Goal: Communication & Community: Answer question/provide support

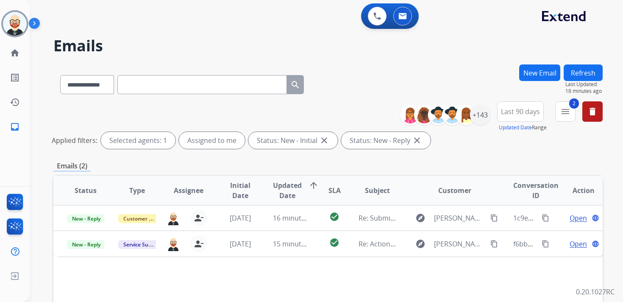
select select "**********"
click at [14, 29] on img at bounding box center [15, 24] width 24 height 24
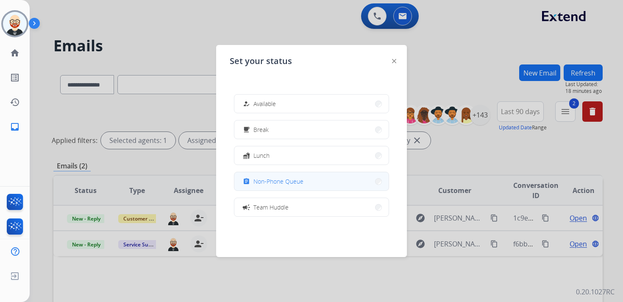
click at [256, 183] on span "Non-Phone Queue" at bounding box center [278, 181] width 50 height 9
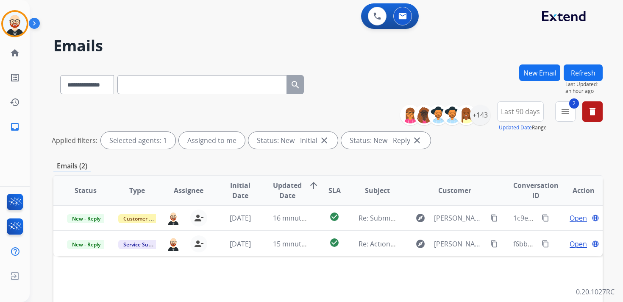
click at [593, 73] on button "Refresh" at bounding box center [583, 72] width 39 height 17
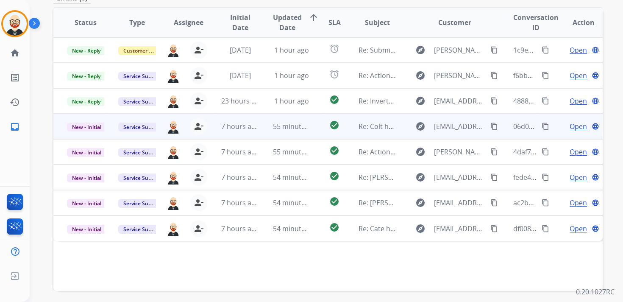
scroll to position [170, 0]
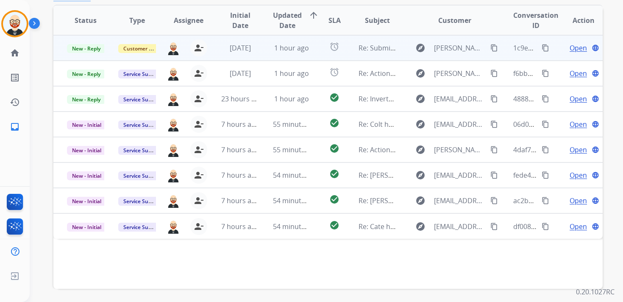
click at [569, 49] on span "Open" at bounding box center [577, 48] width 17 height 10
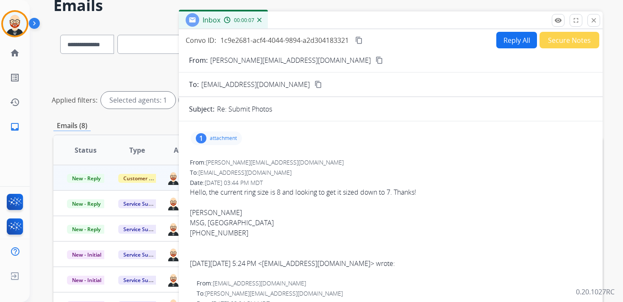
scroll to position [39, 0]
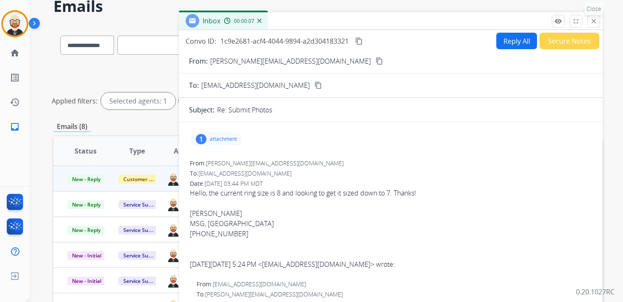
click at [592, 21] on mat-icon "close" at bounding box center [594, 21] width 8 height 8
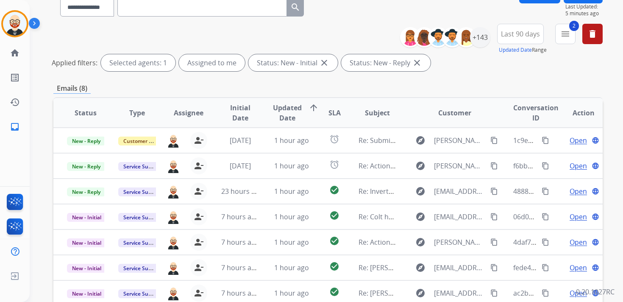
scroll to position [0, 0]
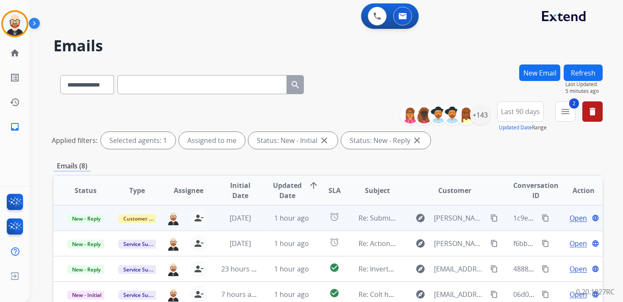
click at [569, 216] on span "Open" at bounding box center [577, 218] width 17 height 10
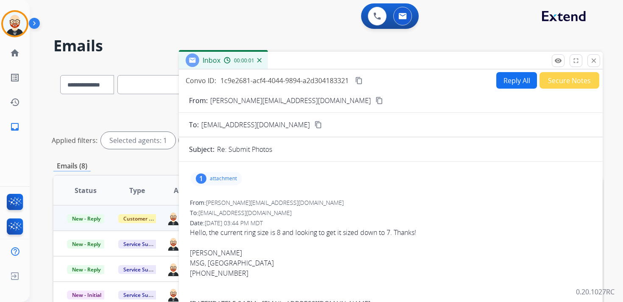
click at [375, 101] on mat-icon "content_copy" at bounding box center [379, 101] width 8 height 8
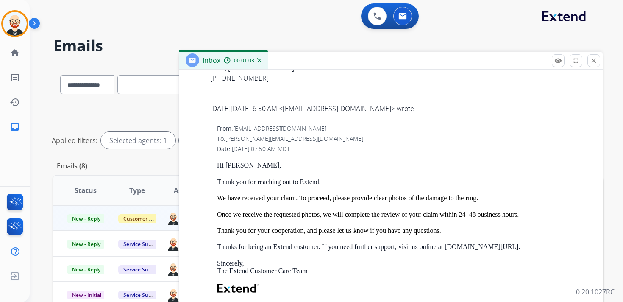
scroll to position [784, 0]
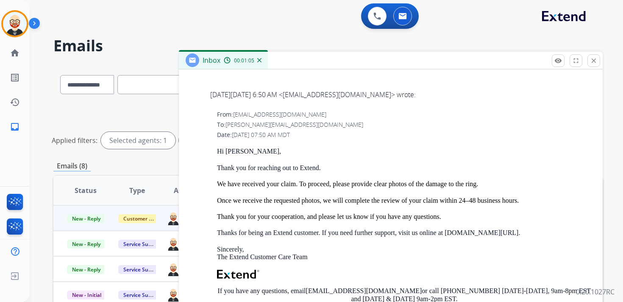
click at [286, 125] on span "[PERSON_NAME][EMAIL_ADDRESS][DOMAIN_NAME]" at bounding box center [294, 124] width 138 height 8
drag, startPoint x: 294, startPoint y: 125, endPoint x: 227, endPoint y: 127, distance: 67.8
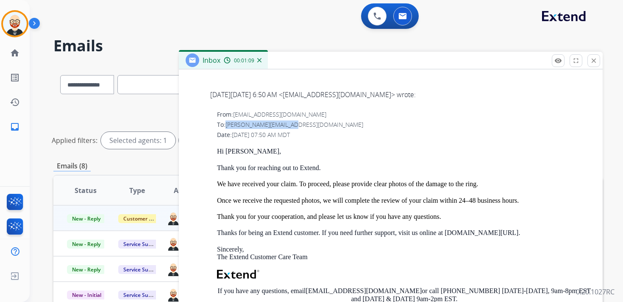
click at [227, 127] on div "To: [PERSON_NAME][EMAIL_ADDRESS][DOMAIN_NAME]" at bounding box center [404, 124] width 375 height 8
copy span "[PERSON_NAME][EMAIL_ADDRESS][DOMAIN_NAME]"
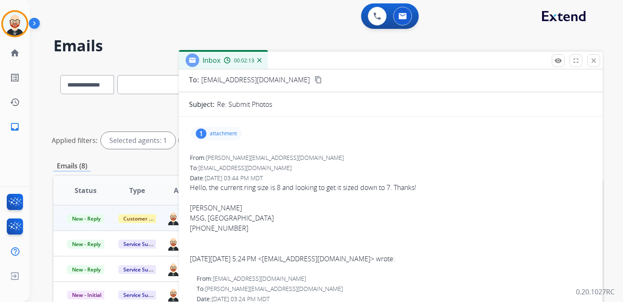
scroll to position [0, 0]
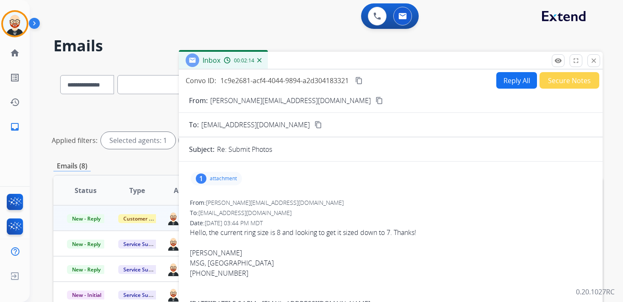
click at [358, 79] on mat-icon "content_copy" at bounding box center [359, 81] width 8 height 8
click at [311, 228] on div "Hello, the current ring size is 8 and looking to get it sized down to 7. Thanks…" at bounding box center [391, 252] width 402 height 51
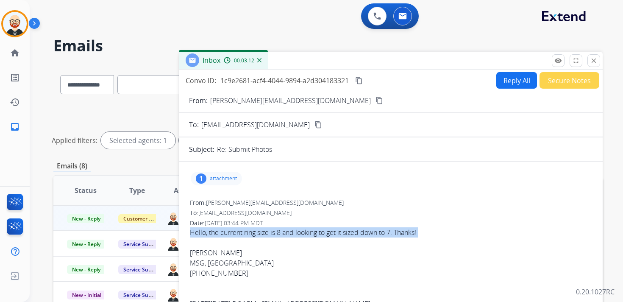
click at [311, 228] on div "Hello, the current ring size is 8 and looking to get it sized down to 7. Thanks…" at bounding box center [391, 252] width 402 height 51
copy div "Hello, the current ring size is 8 and looking to get it sized down to 7. Thanks!"
click at [505, 83] on button "Reply All" at bounding box center [516, 80] width 41 height 17
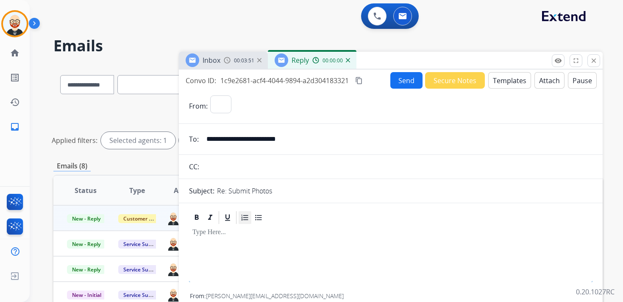
select select "**********"
click at [236, 236] on div at bounding box center [390, 244] width 403 height 38
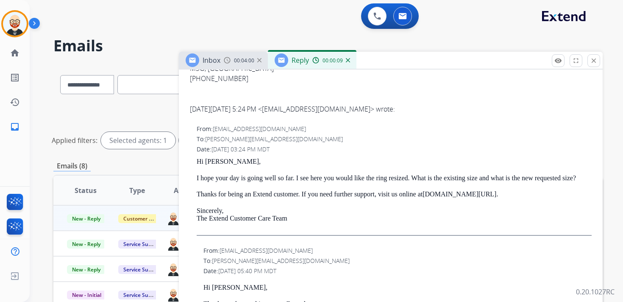
scroll to position [298, 0]
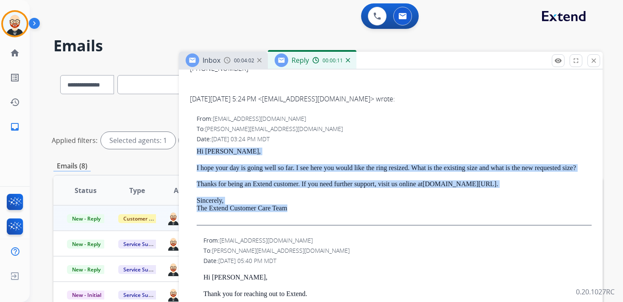
drag, startPoint x: 302, startPoint y: 215, endPoint x: 194, endPoint y: 151, distance: 125.2
click at [194, 151] on div "From: [EMAIL_ADDRESS][DOMAIN_NAME] To: [PERSON_NAME][EMAIL_ADDRESS][DOMAIN_NAME…" at bounding box center [390, 173] width 403 height 119
copy div "Hi [PERSON_NAME], I hope your day is going well so far. I see here you would li…"
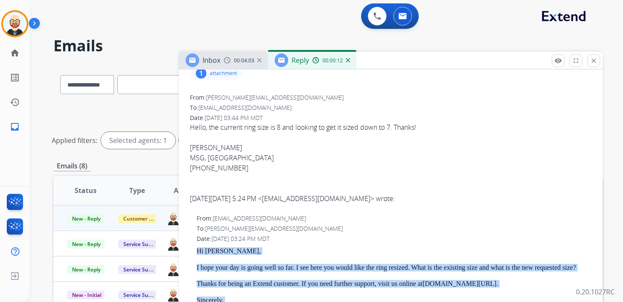
scroll to position [0, 0]
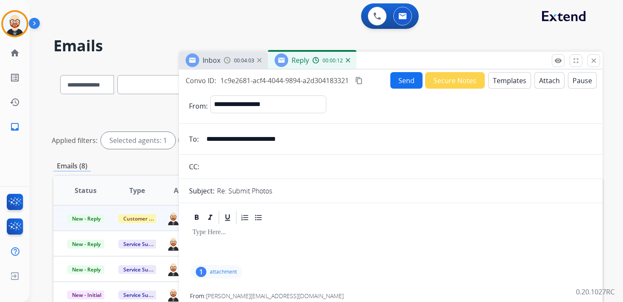
click at [209, 234] on p at bounding box center [390, 232] width 397 height 8
paste div
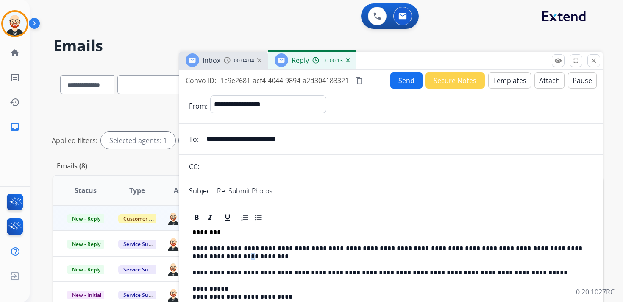
click at [208, 254] on p "**********" at bounding box center [387, 252] width 390 height 16
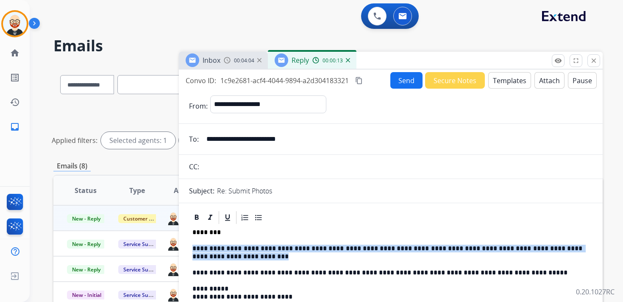
click at [208, 254] on p "**********" at bounding box center [387, 252] width 390 height 16
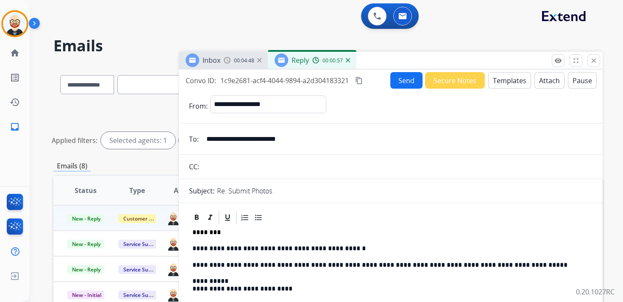
click at [410, 80] on button "Send" at bounding box center [406, 80] width 32 height 17
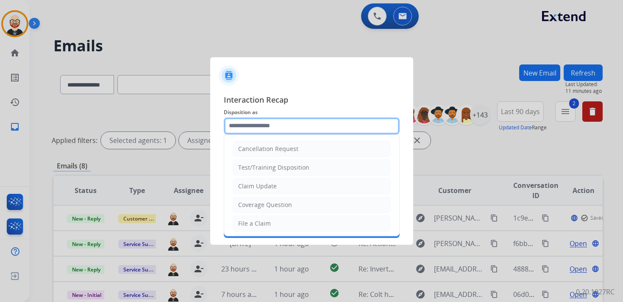
click at [285, 129] on input "text" at bounding box center [312, 125] width 176 height 17
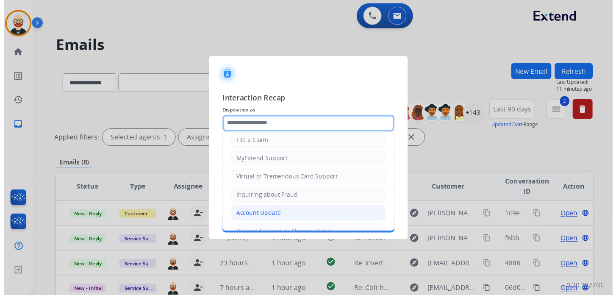
scroll to position [76, 0]
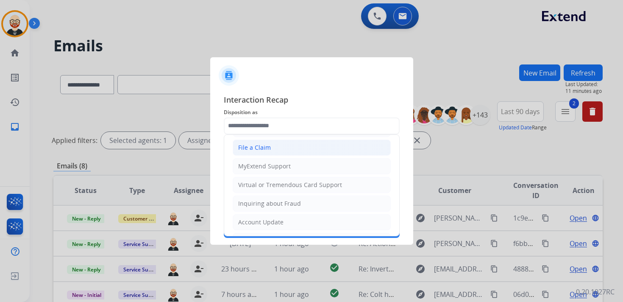
click at [266, 148] on div "File a Claim" at bounding box center [254, 147] width 33 height 8
type input "**********"
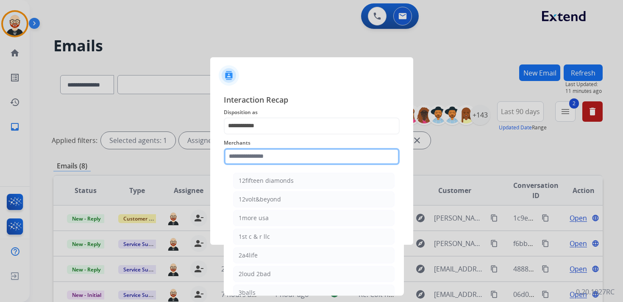
click at [256, 156] on input "text" at bounding box center [312, 156] width 176 height 17
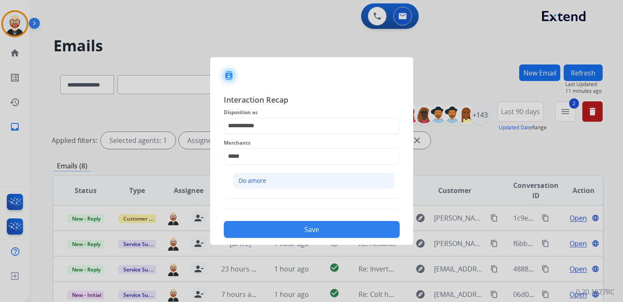
click at [259, 179] on div "Do amore" at bounding box center [253, 180] width 28 height 8
type input "********"
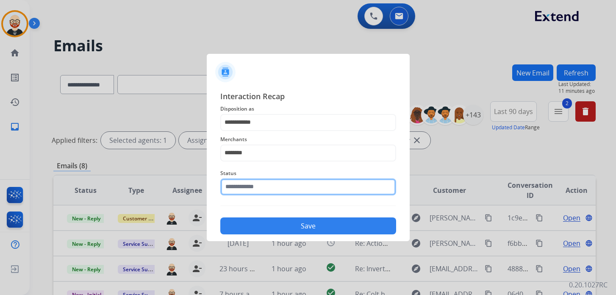
click at [254, 185] on input "text" at bounding box center [308, 186] width 176 height 17
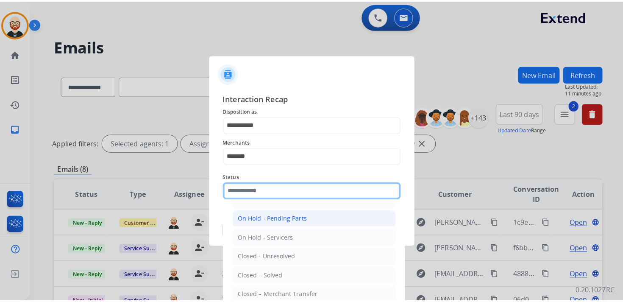
scroll to position [35, 0]
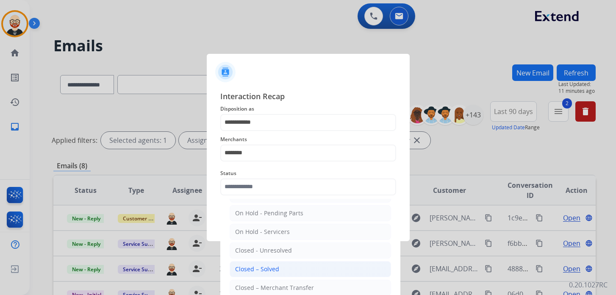
click at [266, 265] on div "Closed – Solved" at bounding box center [257, 269] width 44 height 8
type input "**********"
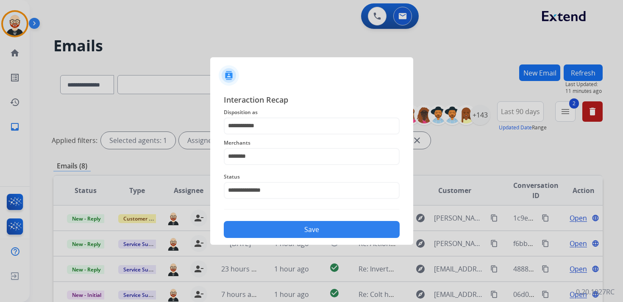
click at [277, 232] on button "Save" at bounding box center [312, 229] width 176 height 17
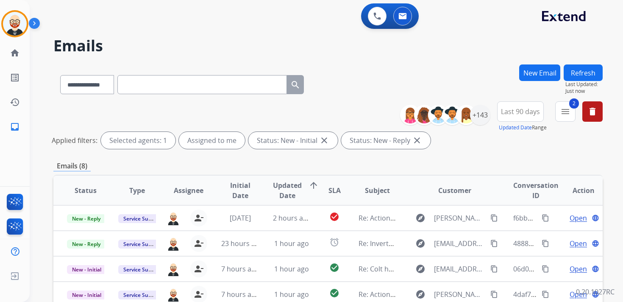
click at [217, 93] on input "text" at bounding box center [201, 84] width 169 height 19
paste input "**********"
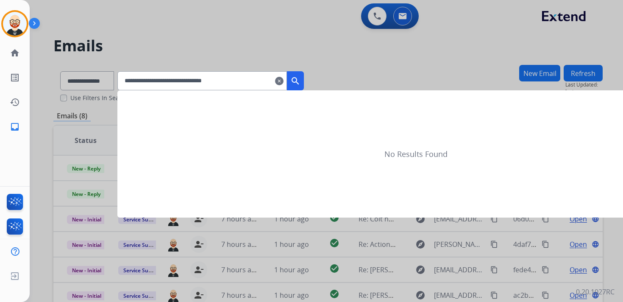
type input "**********"
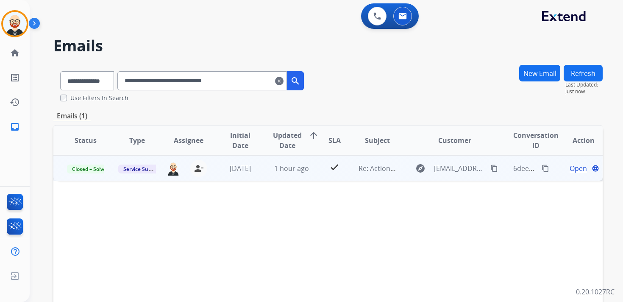
click at [569, 168] on span "Open" at bounding box center [577, 168] width 17 height 10
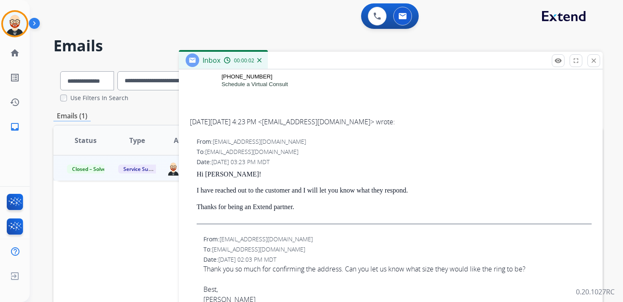
scroll to position [224, 0]
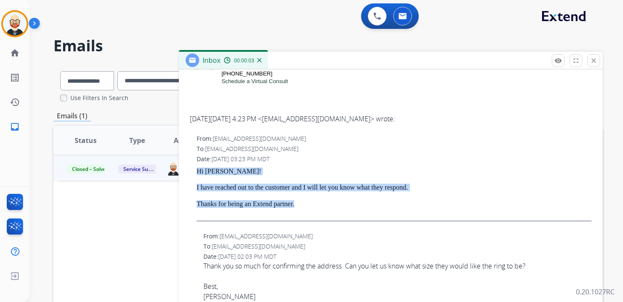
drag, startPoint x: 307, startPoint y: 208, endPoint x: 196, endPoint y: 170, distance: 117.4
click at [196, 170] on div "From: [EMAIL_ADDRESS][DOMAIN_NAME] To: [EMAIL_ADDRESS][DOMAIN_NAME] Date: [DATE…" at bounding box center [390, 180] width 403 height 95
copy div "Hi [PERSON_NAME]! I have reached out to the customer and I will let you know wh…"
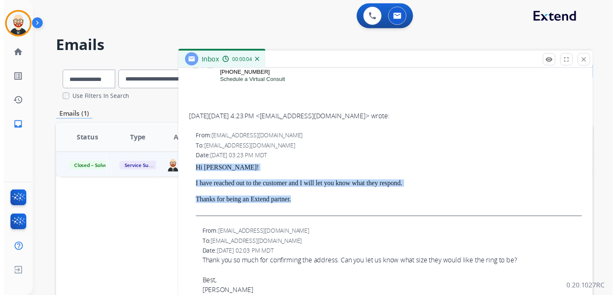
scroll to position [0, 0]
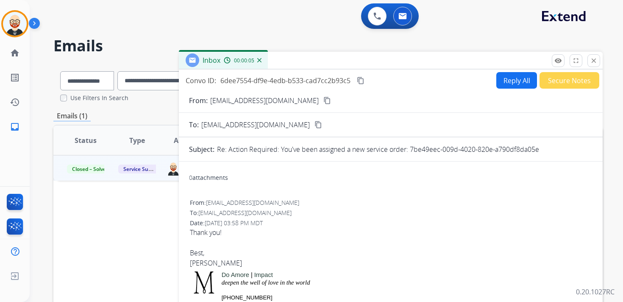
click at [504, 83] on button "Reply All" at bounding box center [516, 80] width 41 height 17
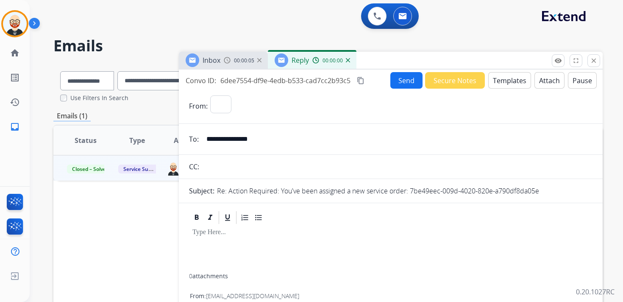
select select "**********"
click at [196, 246] on div at bounding box center [390, 249] width 403 height 48
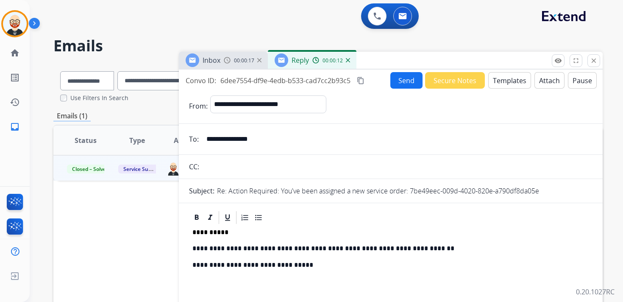
click at [431, 250] on p "**********" at bounding box center [387, 248] width 390 height 8
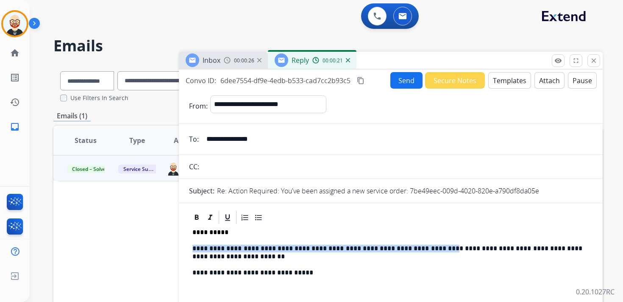
drag, startPoint x: 431, startPoint y: 247, endPoint x: 189, endPoint y: 248, distance: 242.4
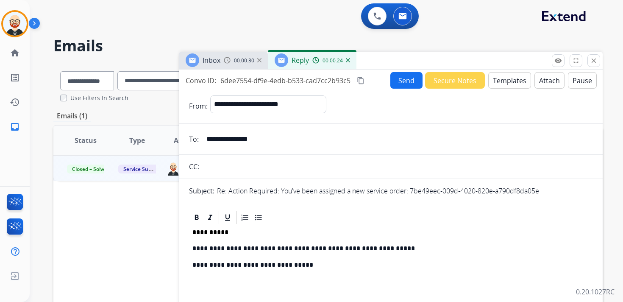
click at [281, 244] on p "**********" at bounding box center [387, 248] width 390 height 8
click at [400, 80] on button "Send" at bounding box center [406, 80] width 32 height 17
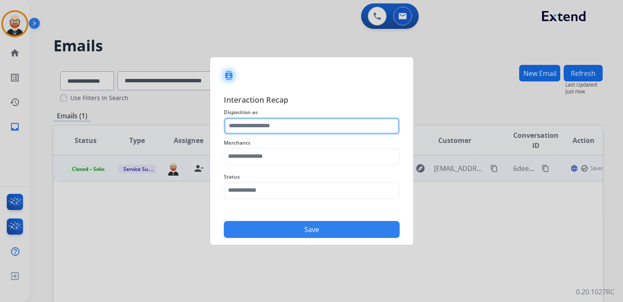
click at [265, 124] on input "text" at bounding box center [312, 125] width 176 height 17
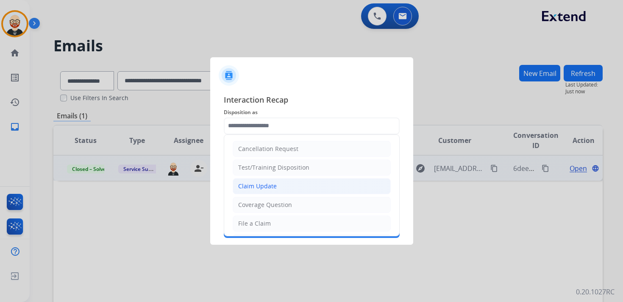
click at [261, 186] on div "Claim Update" at bounding box center [257, 186] width 39 height 8
type input "**********"
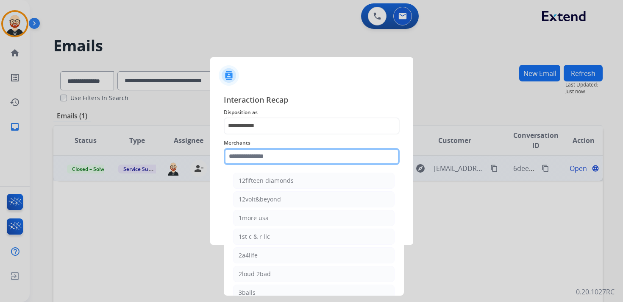
click at [256, 161] on input "text" at bounding box center [312, 156] width 176 height 17
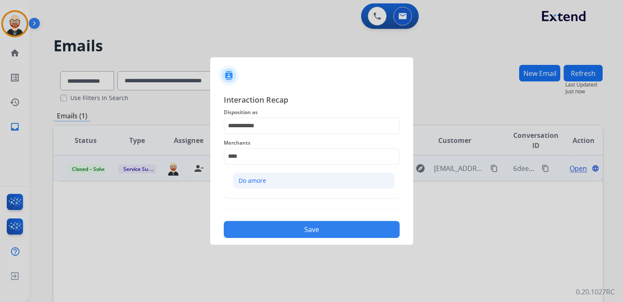
click at [250, 183] on div "Do amore" at bounding box center [253, 180] width 28 height 8
type input "********"
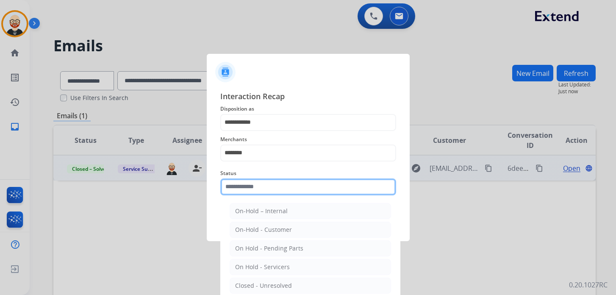
click at [249, 191] on input "text" at bounding box center [308, 186] width 176 height 17
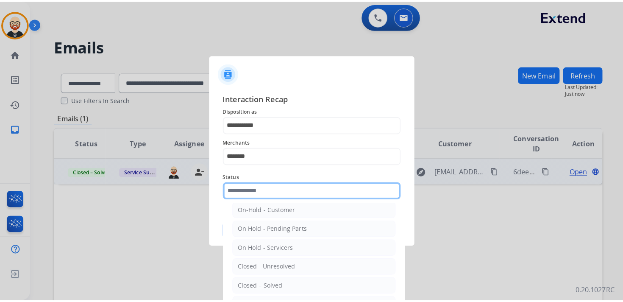
scroll to position [27, 0]
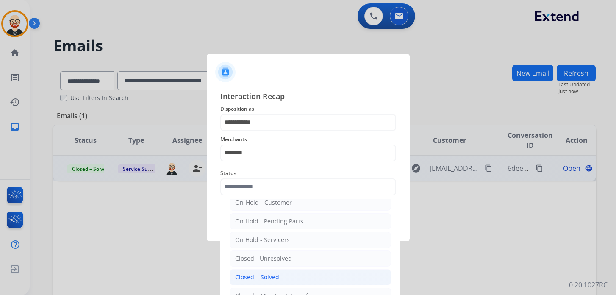
click at [255, 273] on div "Closed – Solved" at bounding box center [257, 277] width 44 height 8
type input "**********"
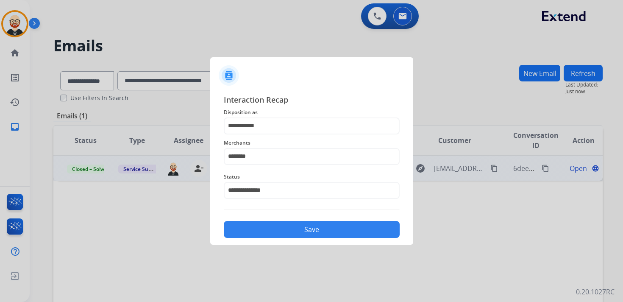
click at [281, 228] on button "Save" at bounding box center [312, 229] width 176 height 17
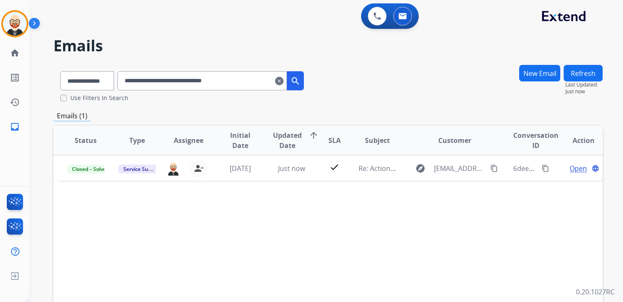
click at [283, 81] on mat-icon "clear" at bounding box center [279, 81] width 8 height 10
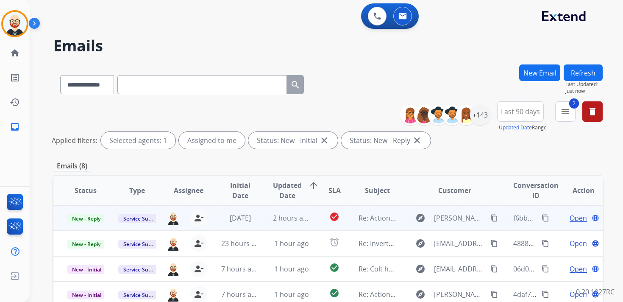
click at [575, 221] on span "Open" at bounding box center [577, 218] width 17 height 10
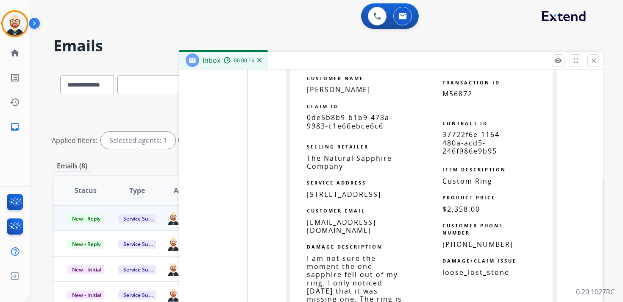
scroll to position [2375, 0]
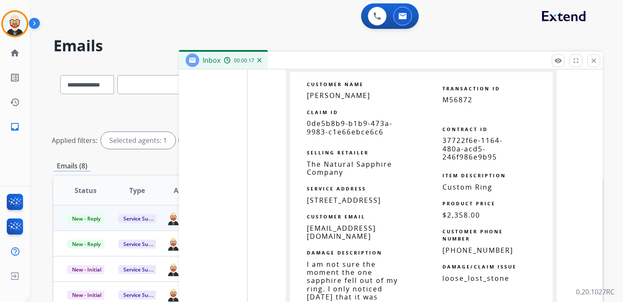
click at [340, 132] on span "0de5b8b9-b1b9-473a-9983-c1e66ebce6c6" at bounding box center [350, 127] width 86 height 17
copy tbody
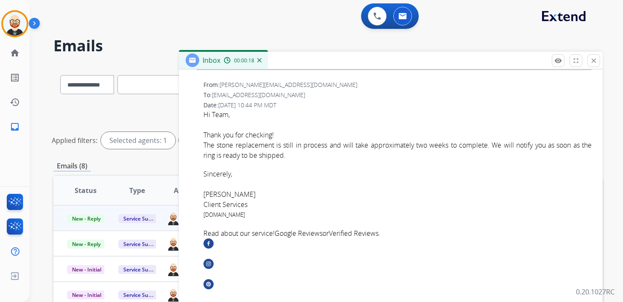
scroll to position [0, 0]
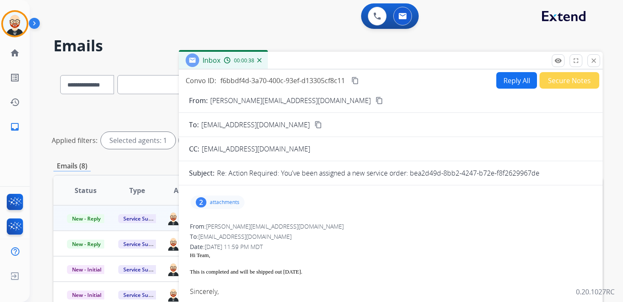
click at [358, 82] on mat-icon "content_copy" at bounding box center [355, 81] width 8 height 8
click at [266, 277] on div "Hi Team, This is completed and will be shipped out [DATE]." at bounding box center [391, 268] width 402 height 35
click at [260, 273] on div "This is completed and will be shipped out [DATE]." at bounding box center [391, 271] width 402 height 8
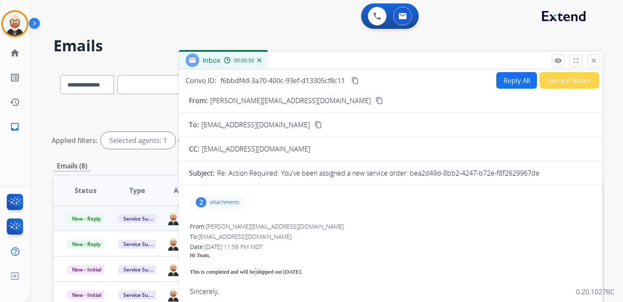
click at [260, 273] on div "This is completed and will be shipped out [DATE]." at bounding box center [391, 271] width 402 height 8
click at [508, 74] on button "Reply All" at bounding box center [516, 80] width 41 height 17
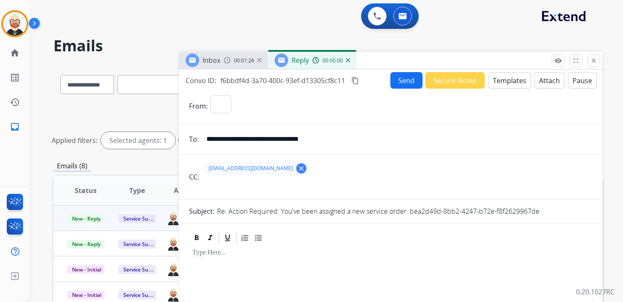
select select "**********"
click at [289, 254] on p at bounding box center [390, 253] width 397 height 8
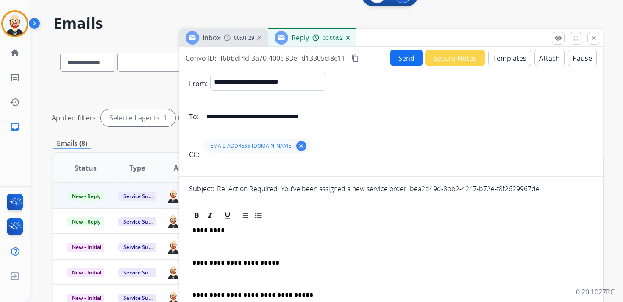
click at [225, 251] on div "**********" at bounding box center [390, 282] width 403 height 119
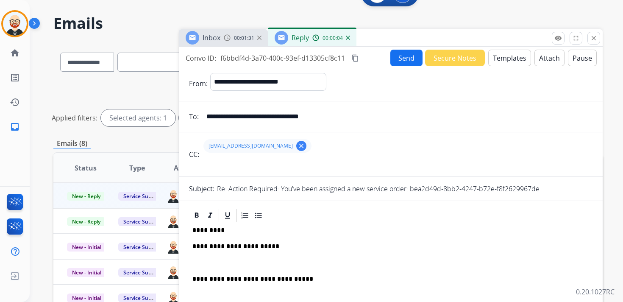
click at [213, 261] on p at bounding box center [390, 263] width 397 height 8
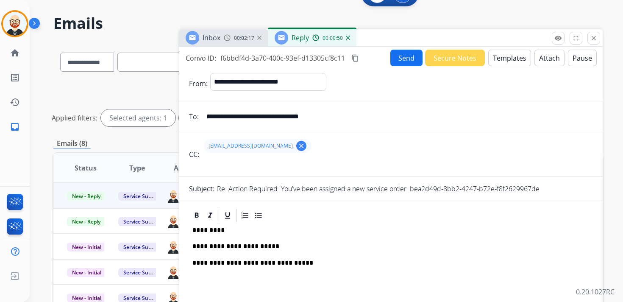
click at [394, 57] on button "Send" at bounding box center [406, 58] width 32 height 17
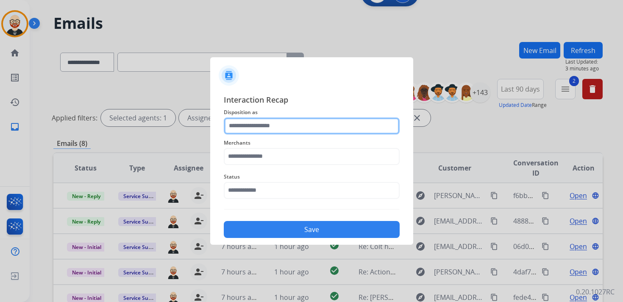
click at [271, 123] on input "text" at bounding box center [312, 125] width 176 height 17
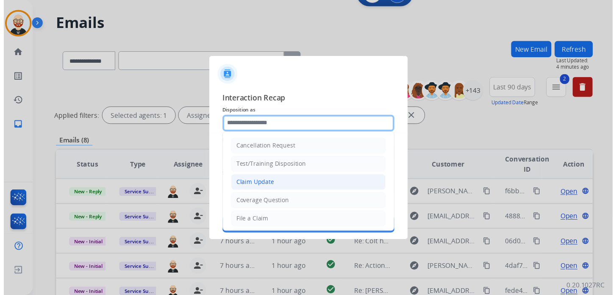
scroll to position [127, 0]
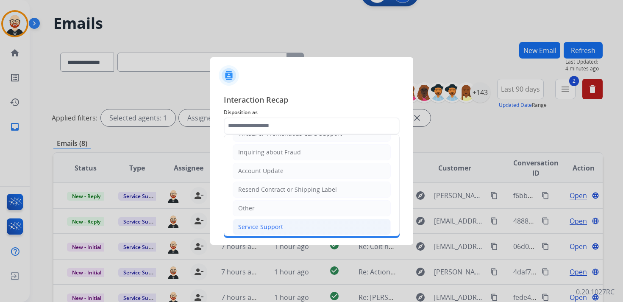
click at [277, 219] on li "Service Support" at bounding box center [312, 227] width 158 height 16
type input "**********"
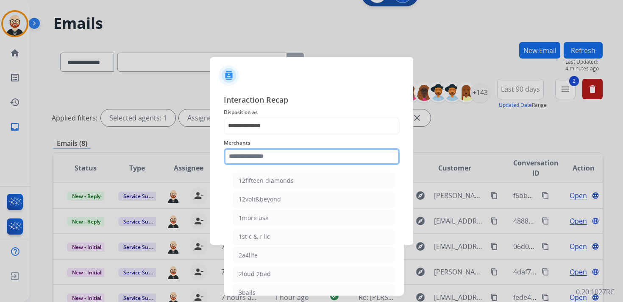
click at [251, 152] on input "text" at bounding box center [312, 156] width 176 height 17
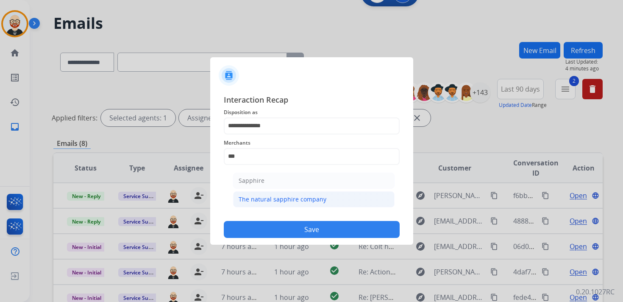
click at [269, 195] on div "The natural sapphire company" at bounding box center [283, 199] width 88 height 8
type input "**********"
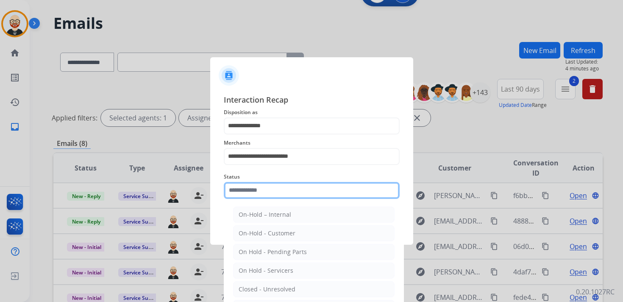
click at [251, 192] on input "text" at bounding box center [312, 190] width 176 height 17
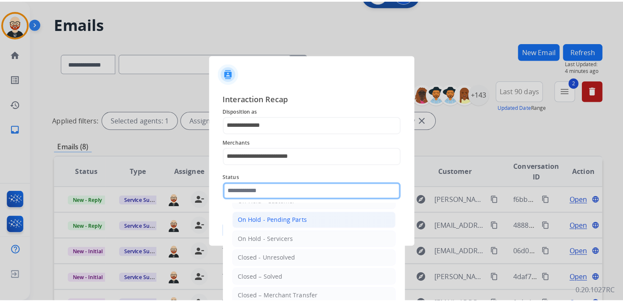
scroll to position [45, 0]
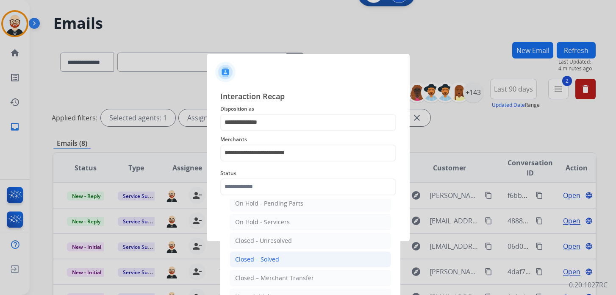
click at [282, 255] on li "Closed – Solved" at bounding box center [310, 259] width 161 height 16
type input "**********"
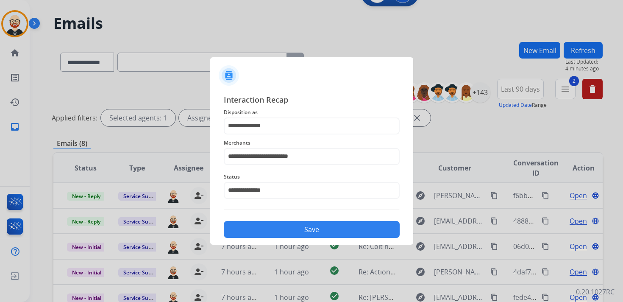
click at [287, 229] on button "Save" at bounding box center [312, 229] width 176 height 17
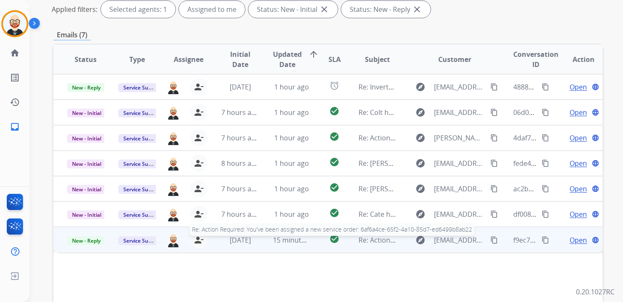
scroll to position [121, 0]
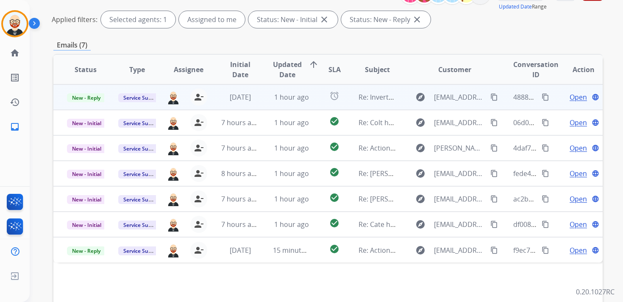
click at [570, 99] on span "Open" at bounding box center [577, 97] width 17 height 10
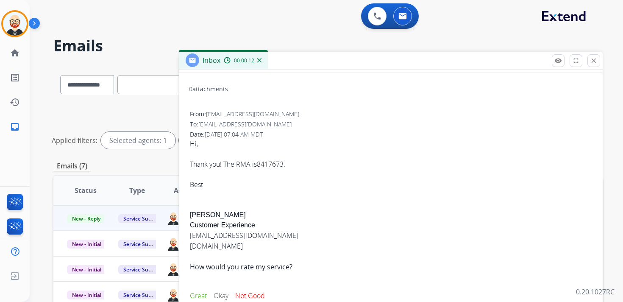
scroll to position [0, 0]
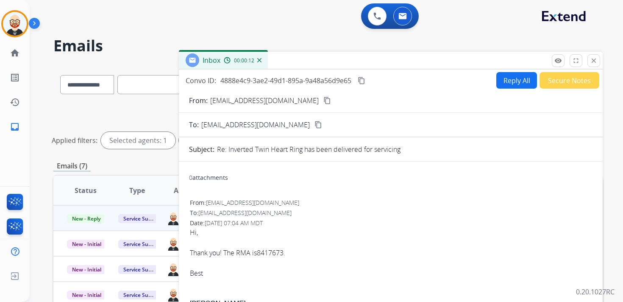
click at [509, 86] on button "Reply All" at bounding box center [516, 80] width 41 height 17
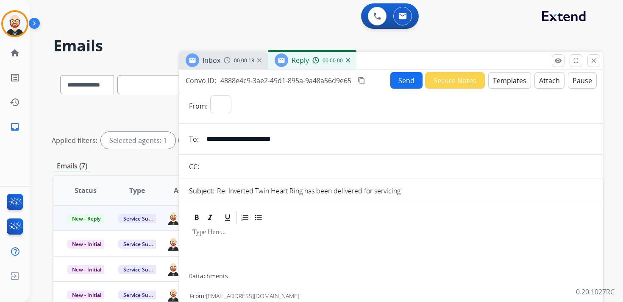
select select "**********"
click at [239, 236] on div at bounding box center [390, 249] width 403 height 48
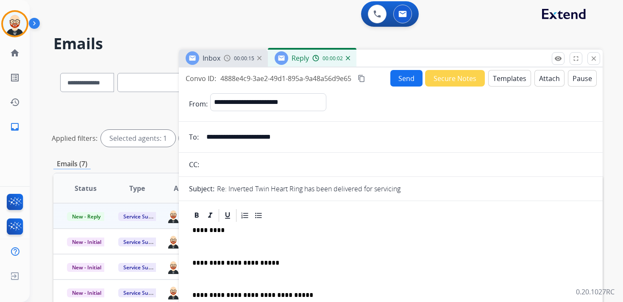
click at [234, 242] on div "**********" at bounding box center [390, 288] width 403 height 130
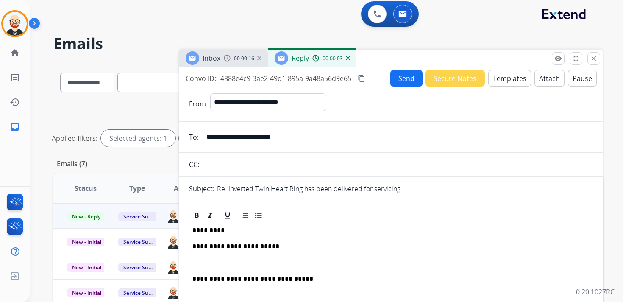
click at [228, 255] on div "**********" at bounding box center [390, 280] width 403 height 114
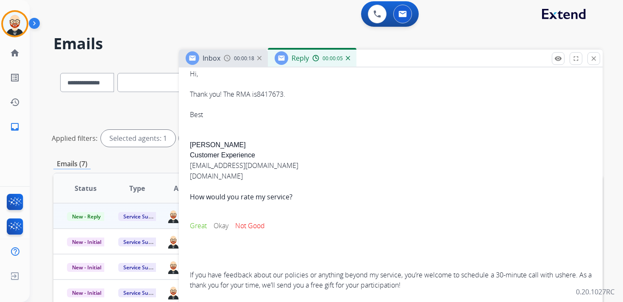
scroll to position [306, 0]
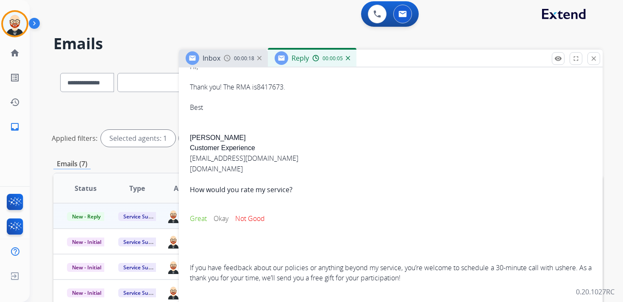
click at [198, 139] on div "Hi, Thank you! The RMA is 8417673 . Best [PERSON_NAME] S Customer Experience [E…" at bounding box center [391, 171] width 402 height 221
copy div "[PERSON_NAME]"
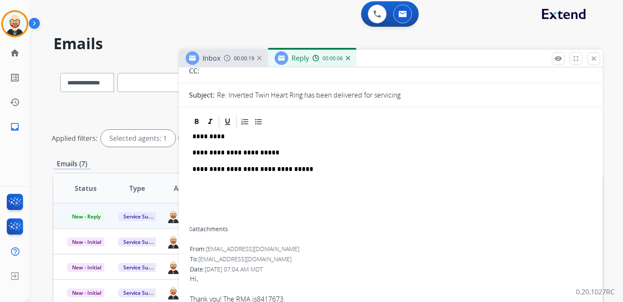
scroll to position [0, 0]
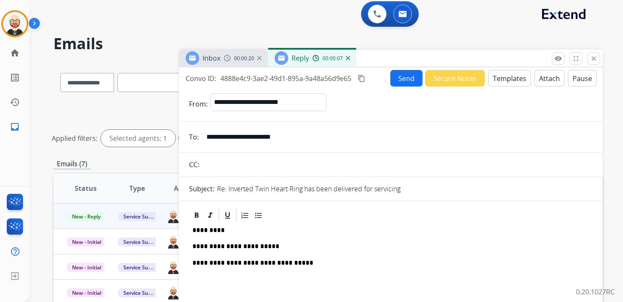
click at [208, 230] on p "*********" at bounding box center [387, 230] width 390 height 8
click at [396, 81] on button "Send" at bounding box center [406, 78] width 32 height 17
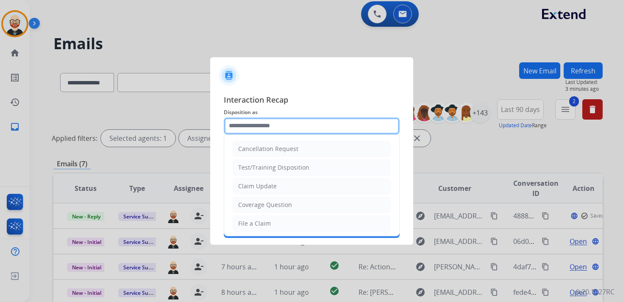
click at [294, 121] on input "text" at bounding box center [312, 125] width 176 height 17
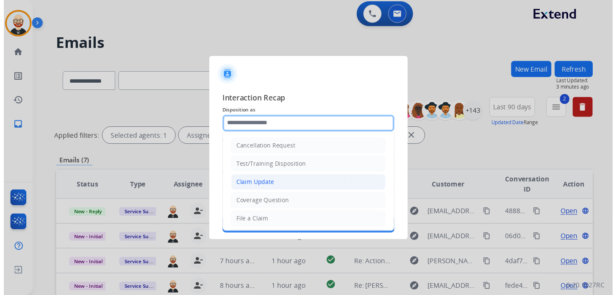
scroll to position [127, 0]
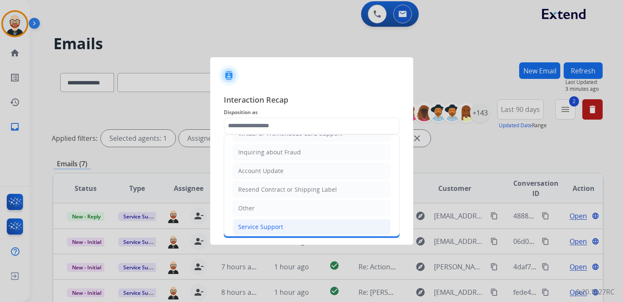
click at [281, 219] on li "Service Support" at bounding box center [312, 227] width 158 height 16
type input "**********"
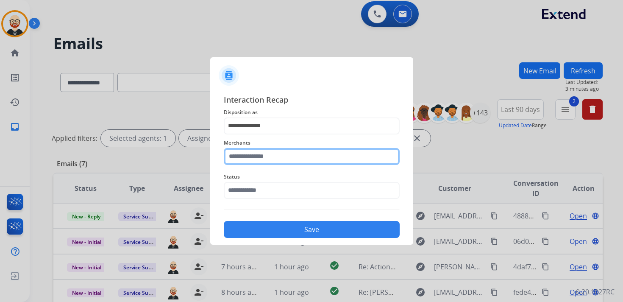
click at [269, 156] on input "text" at bounding box center [312, 156] width 176 height 17
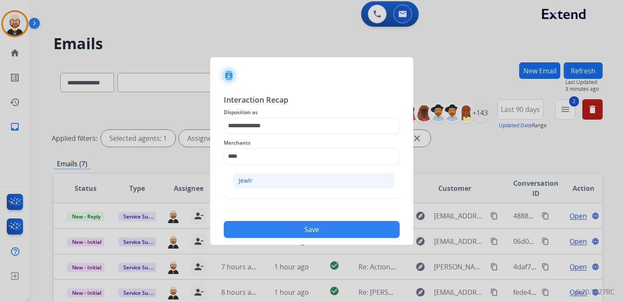
click at [267, 183] on li "Jewlr" at bounding box center [313, 180] width 161 height 16
type input "*****"
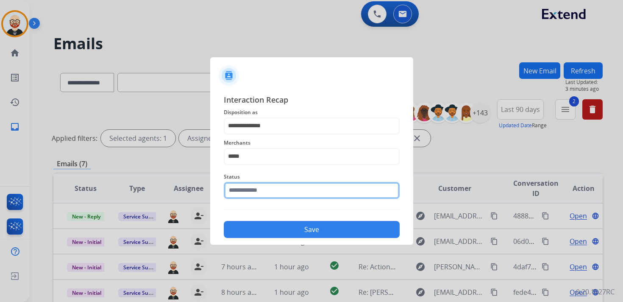
click at [262, 192] on input "text" at bounding box center [312, 190] width 176 height 17
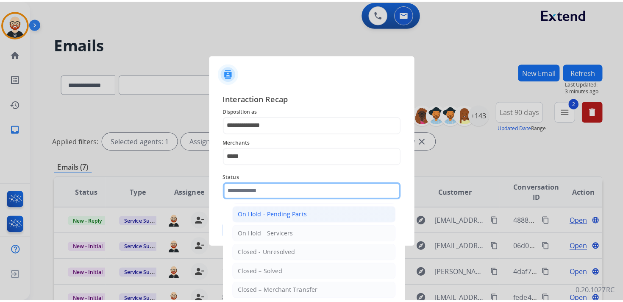
scroll to position [47, 0]
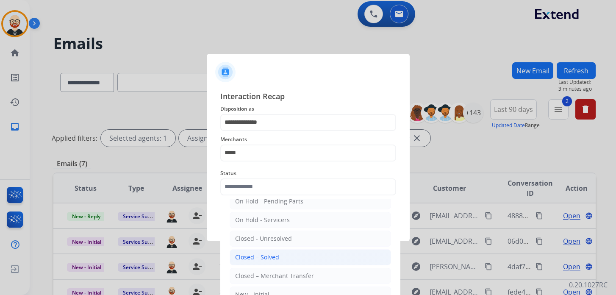
click at [272, 257] on div "Closed – Solved" at bounding box center [257, 257] width 44 height 8
type input "**********"
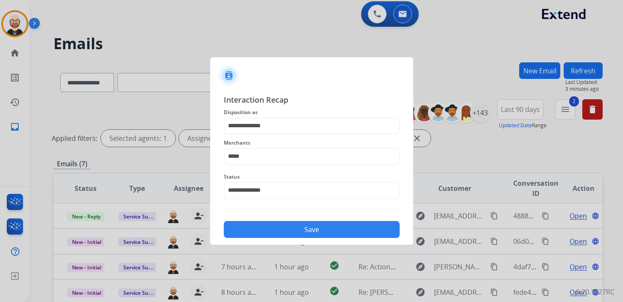
click at [271, 228] on button "Save" at bounding box center [312, 229] width 176 height 17
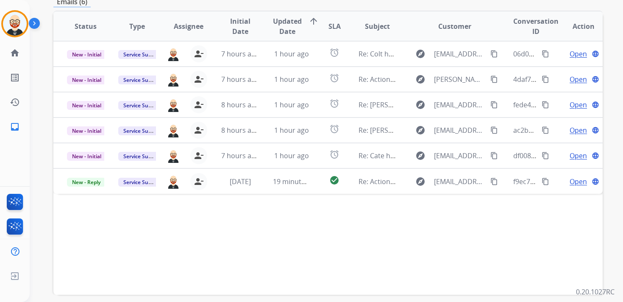
scroll to position [165, 0]
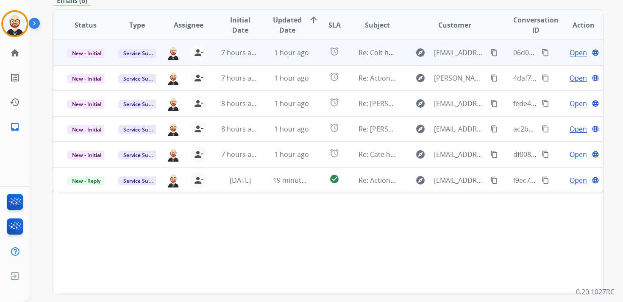
click at [572, 55] on span "Open" at bounding box center [577, 52] width 17 height 10
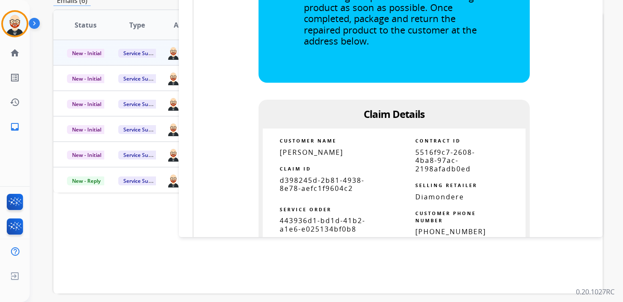
scroll to position [388, 0]
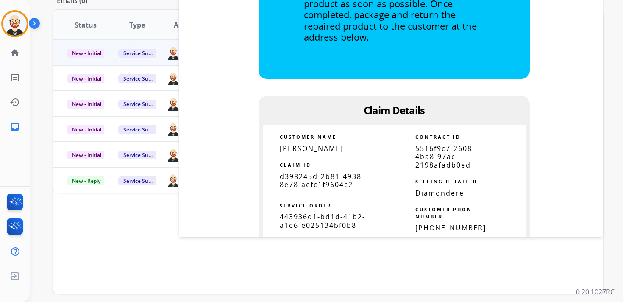
click at [322, 182] on span "d398245d-2b81-4938-8e78-aefc1f9604c2" at bounding box center [322, 180] width 85 height 17
copy tbody
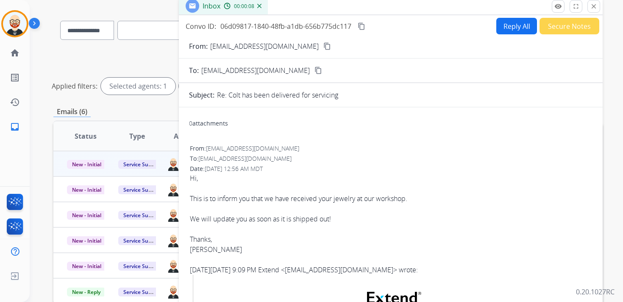
scroll to position [53, 0]
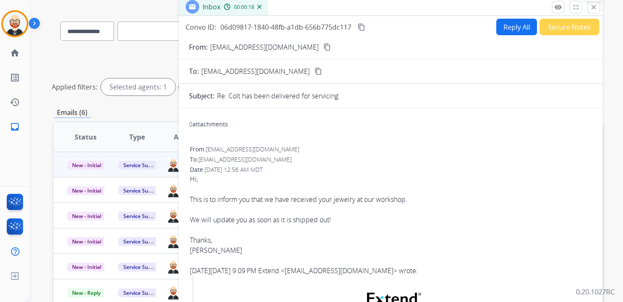
click at [594, 11] on button "close Close" at bounding box center [593, 7] width 13 height 13
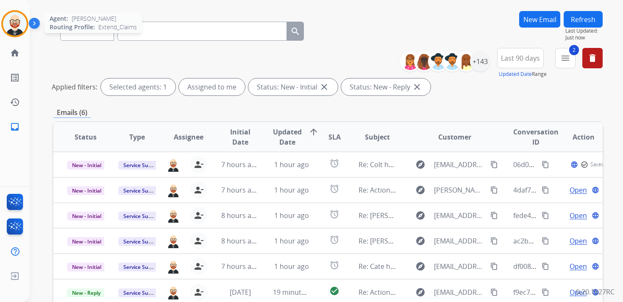
click at [12, 25] on img at bounding box center [15, 24] width 24 height 24
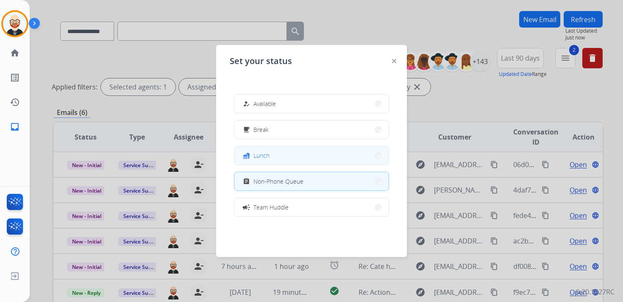
click at [273, 158] on button "fastfood Lunch" at bounding box center [311, 155] width 154 height 18
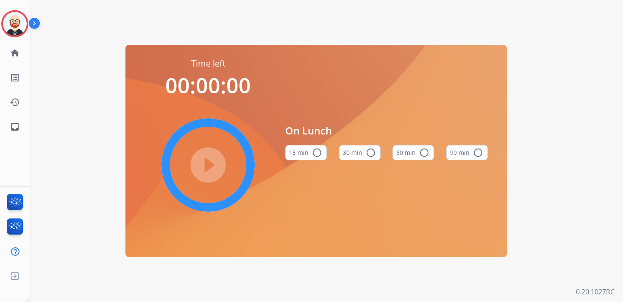
click at [371, 157] on mat-icon "radio_button_unchecked" at bounding box center [371, 152] width 10 height 10
click at [414, 153] on button "60 min radio_button_unchecked" at bounding box center [413, 152] width 42 height 15
click at [212, 160] on mat-icon "play_circle_filled" at bounding box center [208, 165] width 10 height 10
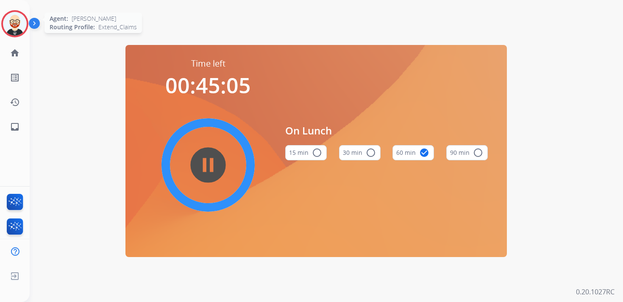
click at [14, 26] on img at bounding box center [15, 24] width 24 height 24
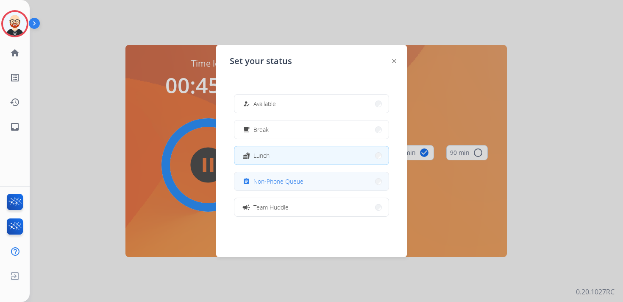
click at [297, 176] on div "assignment Non-Phone Queue" at bounding box center [272, 181] width 62 height 10
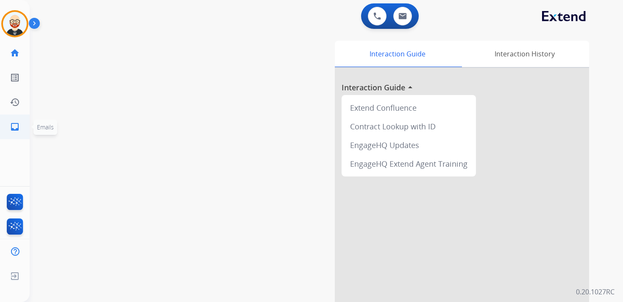
click at [19, 128] on mat-icon "inbox" at bounding box center [15, 127] width 10 height 10
select select "**********"
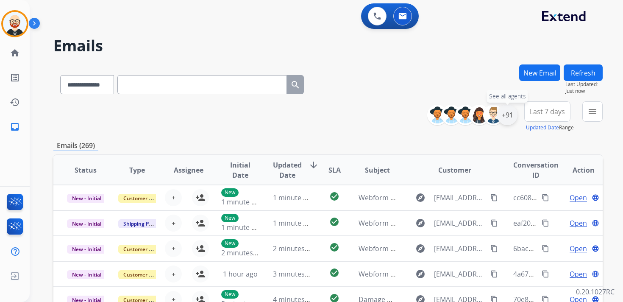
click at [505, 118] on div "+91" at bounding box center [507, 115] width 20 height 20
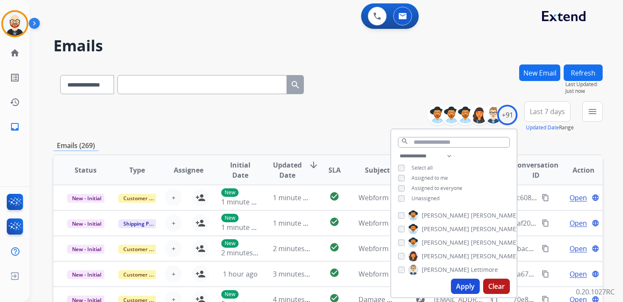
click at [422, 197] on span "Unassigned" at bounding box center [425, 197] width 28 height 7
click at [467, 282] on button "Apply" at bounding box center [465, 285] width 29 height 15
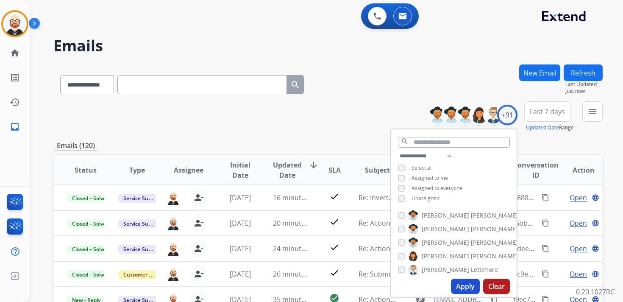
click at [535, 117] on button "Last 7 days" at bounding box center [547, 111] width 46 height 20
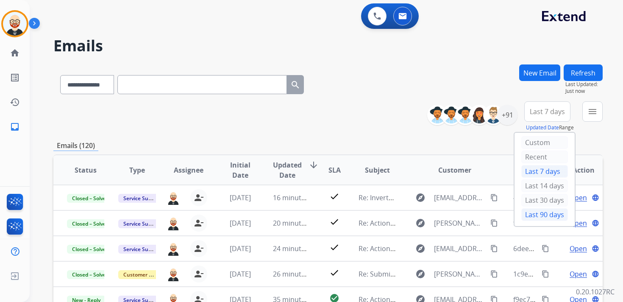
click at [539, 212] on div "Last 90 days" at bounding box center [544, 214] width 47 height 13
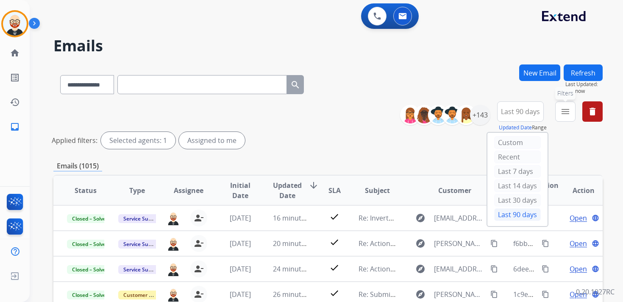
click at [565, 114] on mat-icon "menu" at bounding box center [565, 111] width 10 height 10
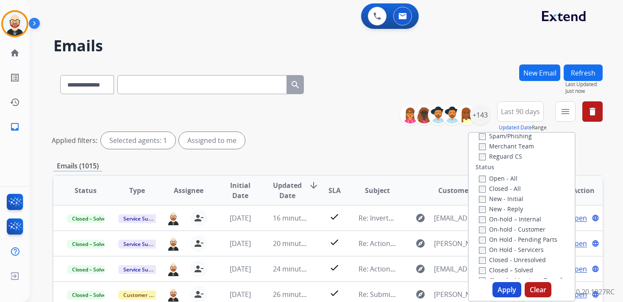
scroll to position [93, 0]
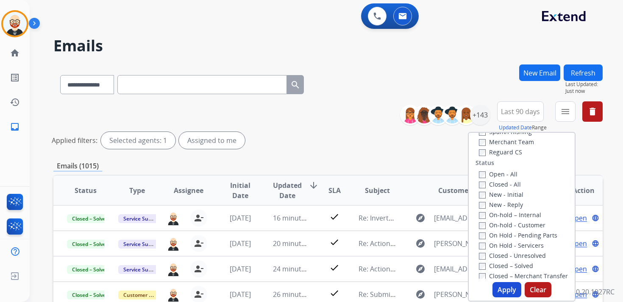
click at [494, 195] on label "New - Initial" at bounding box center [501, 194] width 44 height 8
click at [494, 206] on label "New - Reply" at bounding box center [501, 204] width 44 height 8
click at [496, 284] on button "Apply" at bounding box center [506, 289] width 29 height 15
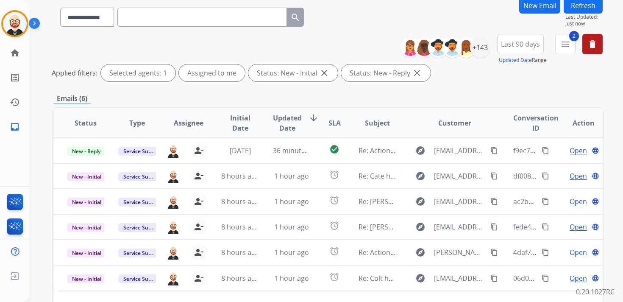
scroll to position [79, 0]
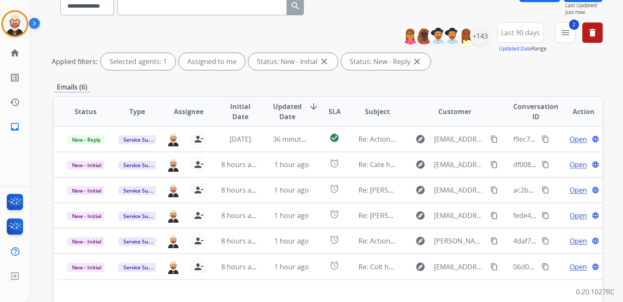
click at [281, 113] on span "Updated Date" at bounding box center [287, 111] width 29 height 20
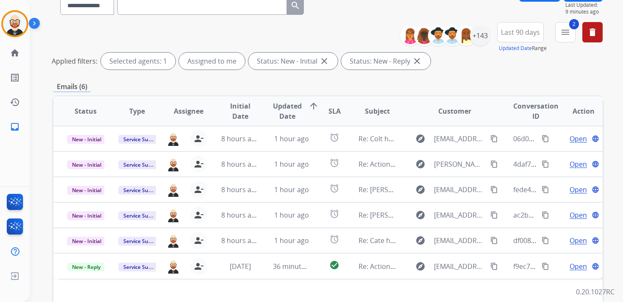
scroll to position [36, 0]
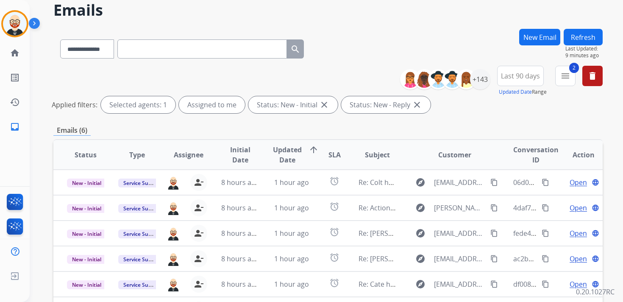
click at [586, 41] on button "Refresh" at bounding box center [583, 37] width 39 height 17
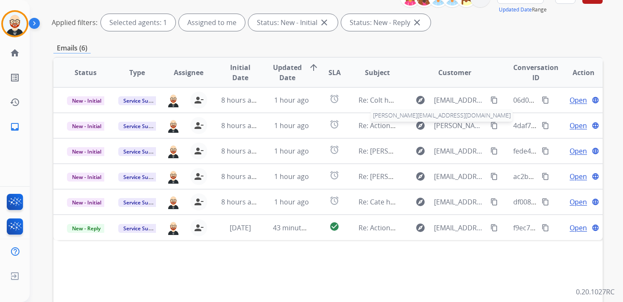
scroll to position [112, 0]
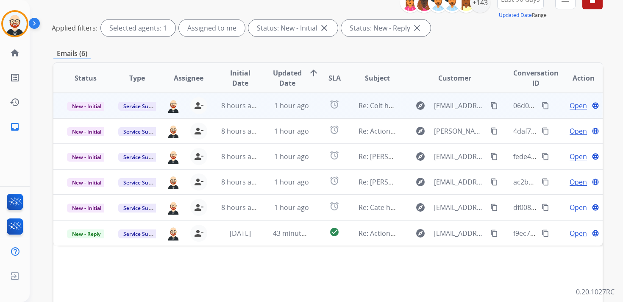
click at [573, 107] on span "Open" at bounding box center [577, 105] width 17 height 10
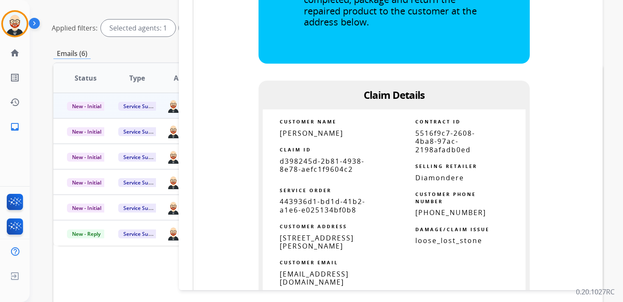
scroll to position [459, 0]
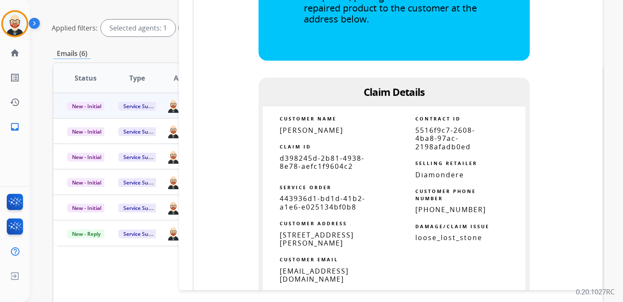
click at [343, 195] on span "443936d1-bd1d-41b2-a1e6-e025134bf0b8" at bounding box center [323, 202] width 86 height 17
copy tbody
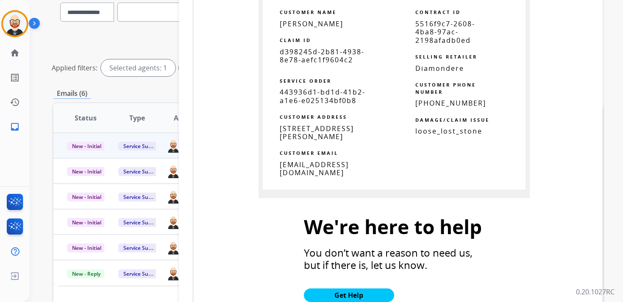
scroll to position [574, 0]
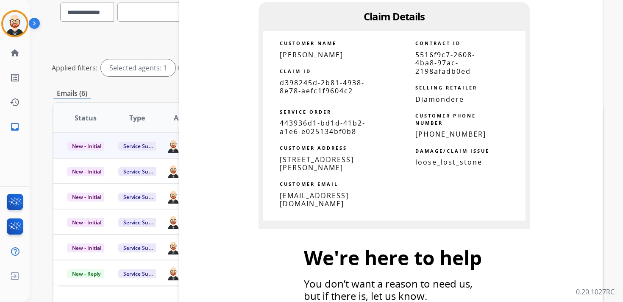
click at [316, 87] on span "d398245d-2b81-4938-8e78-aefc1f9604c2" at bounding box center [322, 86] width 85 height 17
copy tbody
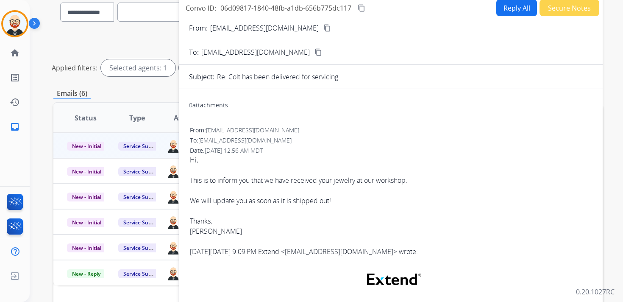
click at [362, 8] on mat-icon "content_copy" at bounding box center [362, 8] width 8 height 8
click at [264, 180] on div "This is to inform you that we have received your jewelry at our workshop." at bounding box center [391, 180] width 402 height 10
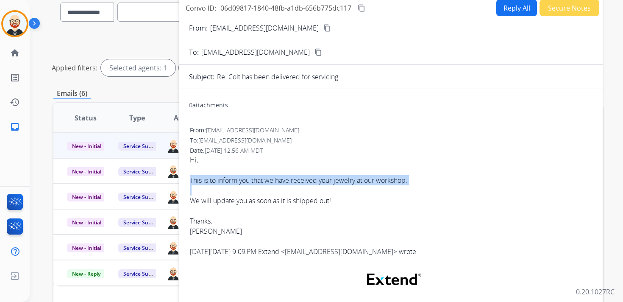
click at [264, 180] on div "This is to inform you that we have received your jewelry at our workshop." at bounding box center [391, 180] width 402 height 10
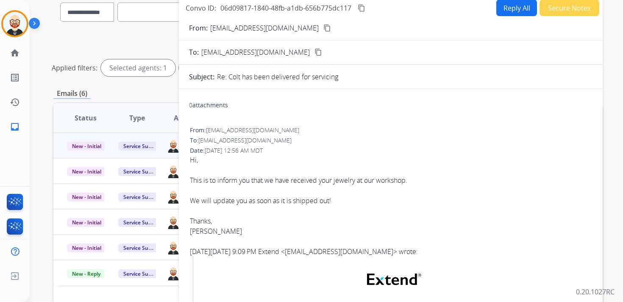
click at [345, 197] on div "We will update you as soon as it is shipped out!" at bounding box center [391, 200] width 402 height 10
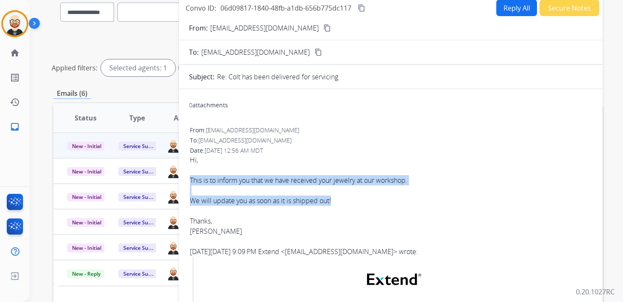
drag, startPoint x: 335, startPoint y: 202, endPoint x: 188, endPoint y: 178, distance: 149.1
copy div "This is to inform you that we have received your jewelry at our workshop. We wi…"
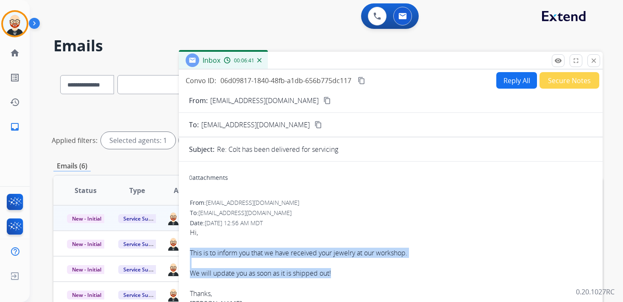
click at [502, 81] on button "Reply All" at bounding box center [516, 80] width 41 height 17
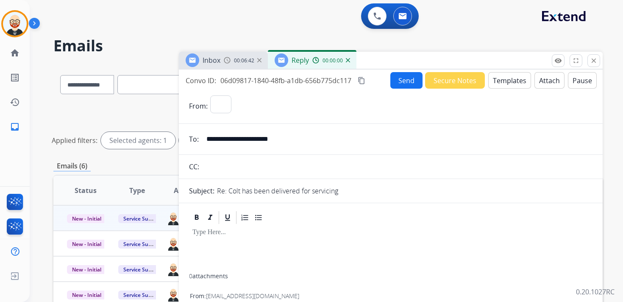
select select "**********"
click at [273, 248] on div at bounding box center [390, 249] width 403 height 48
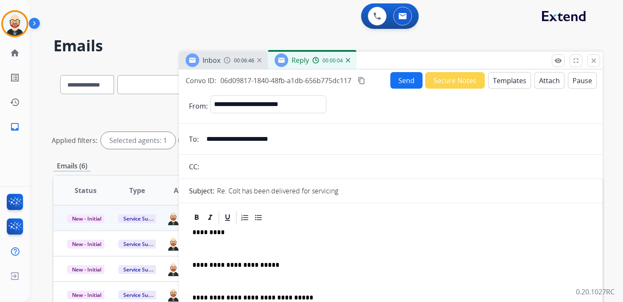
scroll to position [2, 0]
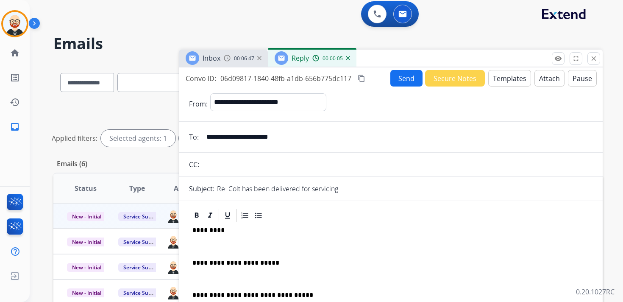
click at [252, 250] on div "**********" at bounding box center [390, 288] width 403 height 130
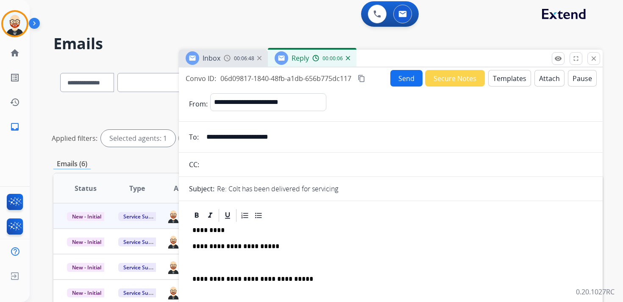
click at [241, 256] on div "**********" at bounding box center [390, 280] width 403 height 114
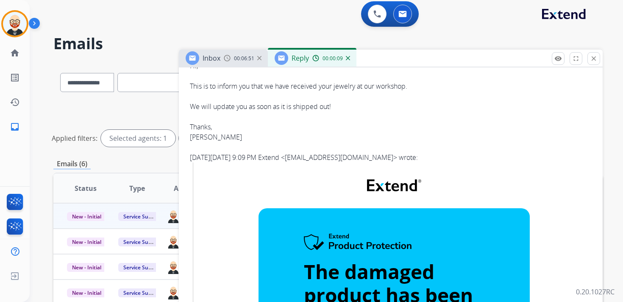
scroll to position [282, 0]
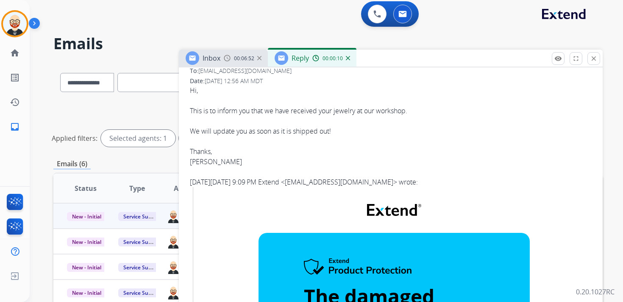
click at [203, 161] on div "[PERSON_NAME]" at bounding box center [391, 161] width 402 height 10
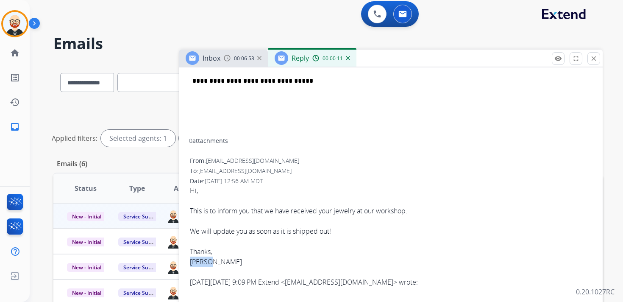
scroll to position [0, 0]
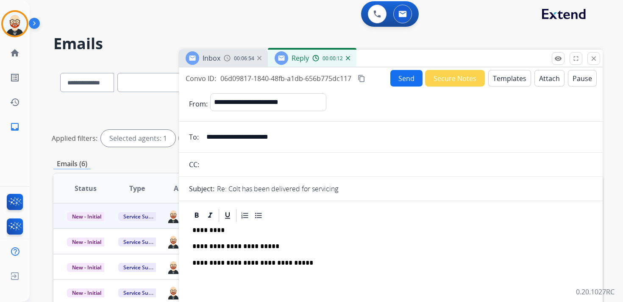
click at [206, 228] on p "*********" at bounding box center [387, 230] width 390 height 8
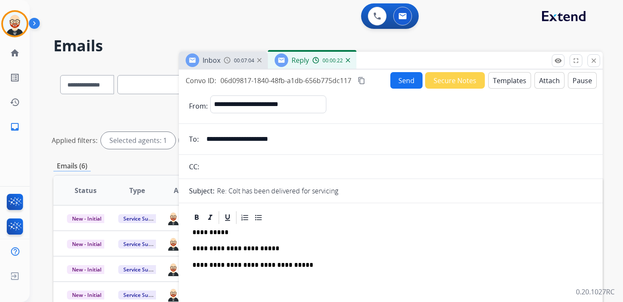
click at [400, 79] on button "Send" at bounding box center [406, 80] width 32 height 17
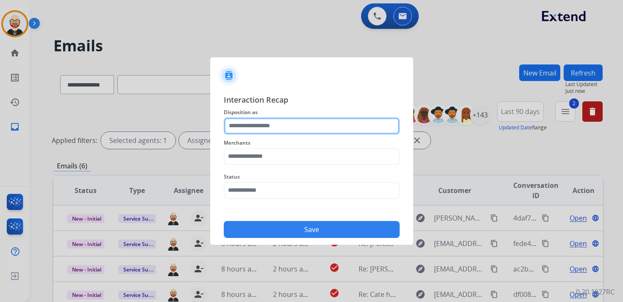
click at [267, 127] on input "text" at bounding box center [312, 125] width 176 height 17
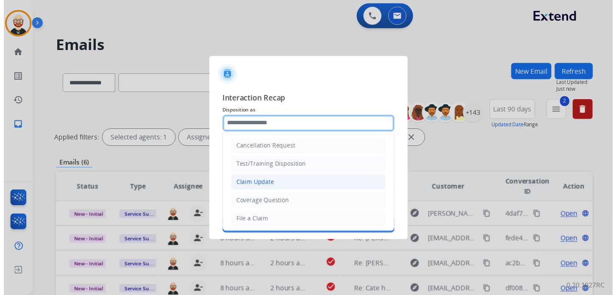
scroll to position [127, 0]
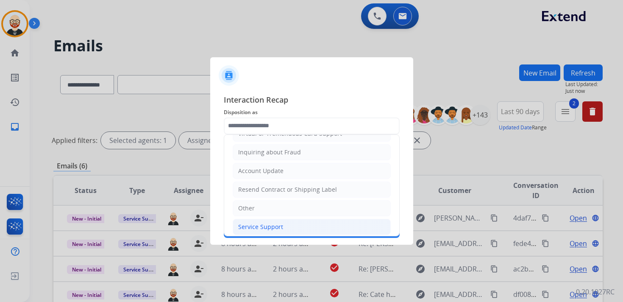
click at [270, 222] on div "Service Support" at bounding box center [260, 226] width 45 height 8
type input "**********"
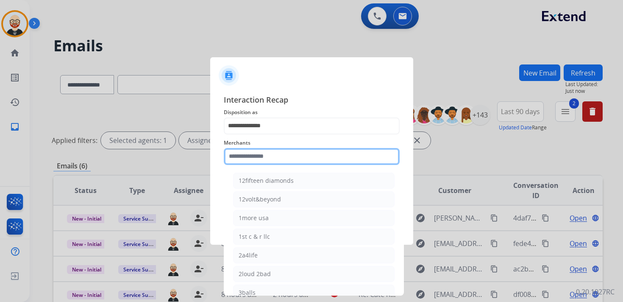
click at [254, 155] on input "text" at bounding box center [312, 156] width 176 height 17
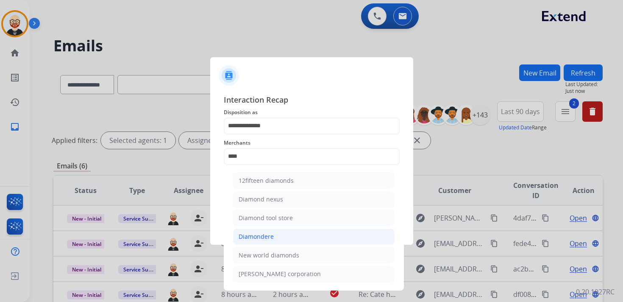
click at [253, 230] on li "Diamondere" at bounding box center [313, 236] width 161 height 16
type input "**********"
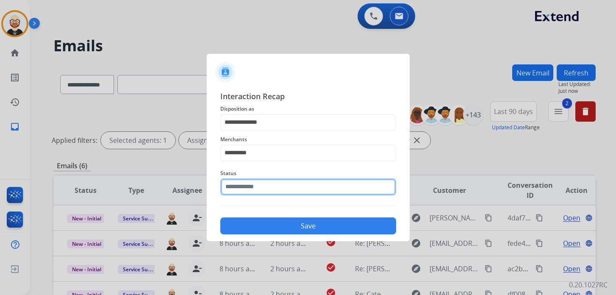
click at [250, 196] on div "Status" at bounding box center [308, 182] width 176 height 34
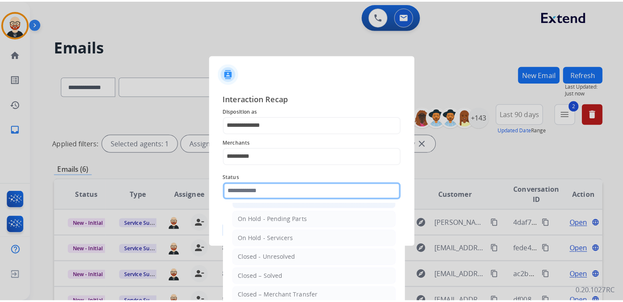
scroll to position [47, 0]
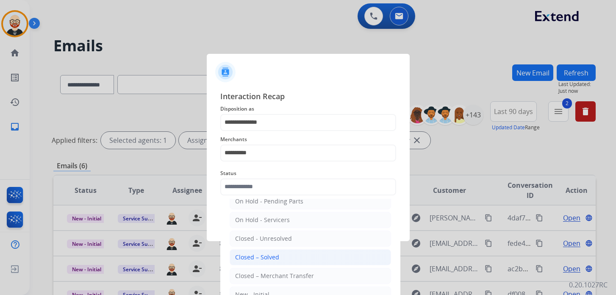
click at [254, 253] on div "Closed – Solved" at bounding box center [257, 257] width 44 height 8
type input "**********"
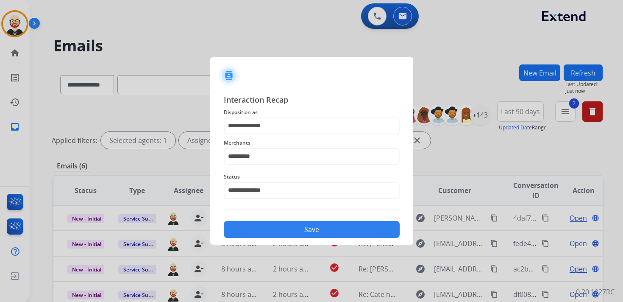
click at [281, 230] on button "Save" at bounding box center [312, 229] width 176 height 17
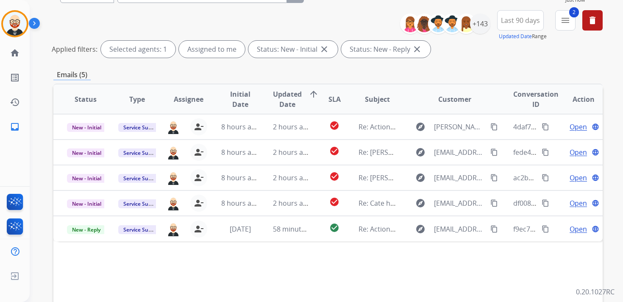
scroll to position [93, 0]
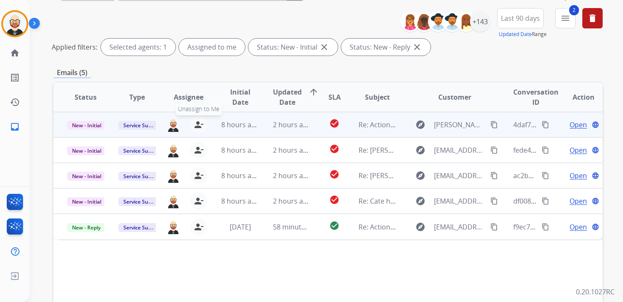
click at [201, 126] on mat-icon "person_remove" at bounding box center [199, 124] width 10 height 10
click at [201, 126] on mat-icon "person_add" at bounding box center [200, 124] width 10 height 10
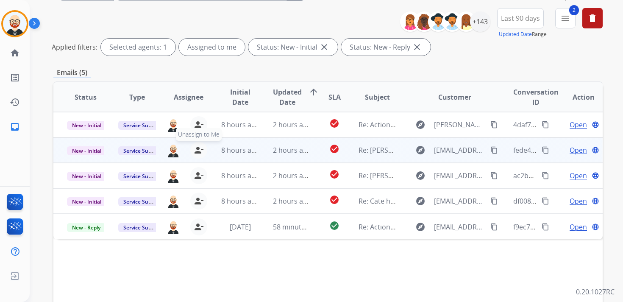
click at [199, 147] on mat-icon "person_remove" at bounding box center [199, 150] width 10 height 10
click at [199, 147] on mat-icon "person_add" at bounding box center [200, 150] width 10 height 10
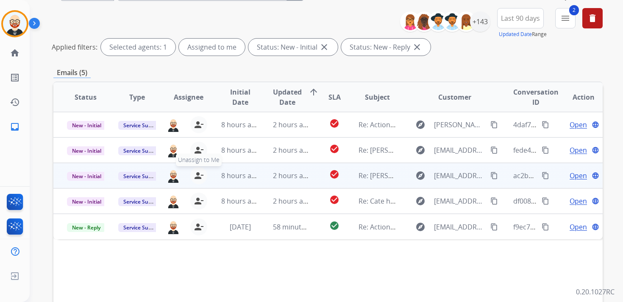
click at [198, 177] on mat-icon "person_remove" at bounding box center [199, 175] width 10 height 10
click at [198, 177] on mat-icon "person_add" at bounding box center [200, 175] width 10 height 10
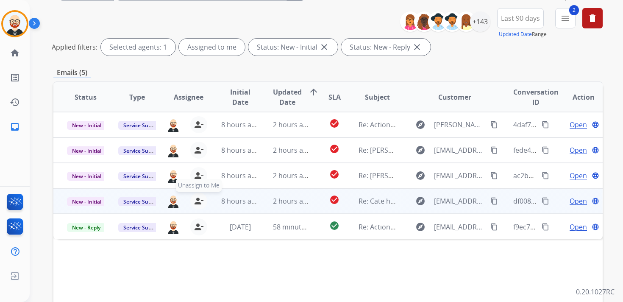
click at [198, 196] on mat-icon "person_remove" at bounding box center [199, 201] width 10 height 10
click at [198, 196] on mat-icon "person_add" at bounding box center [200, 201] width 10 height 10
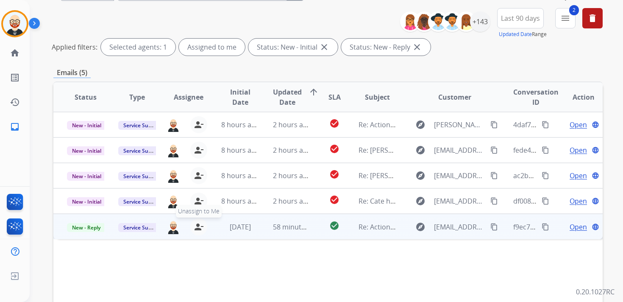
click at [198, 225] on mat-icon "person_remove" at bounding box center [199, 227] width 10 height 10
click at [198, 225] on mat-icon "person_add" at bounding box center [200, 227] width 10 height 10
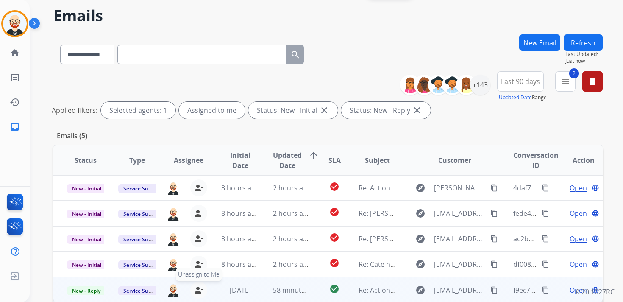
scroll to position [0, 0]
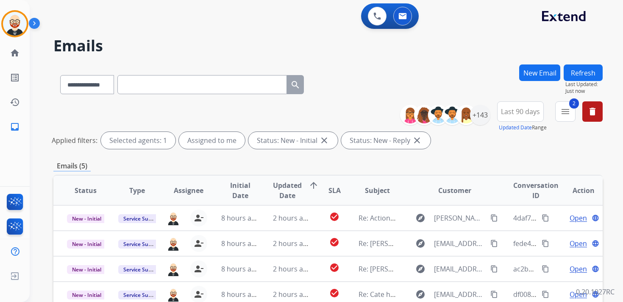
click at [589, 70] on button "Refresh" at bounding box center [583, 72] width 39 height 17
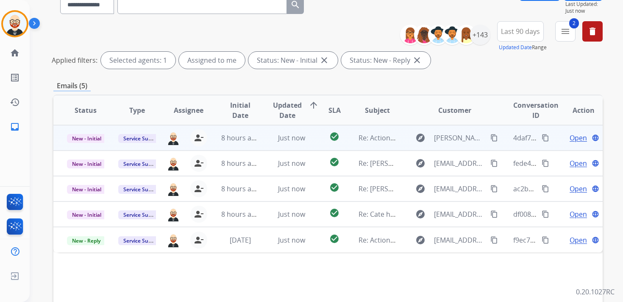
scroll to position [83, 0]
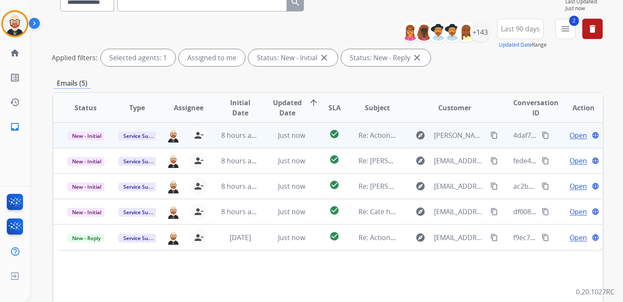
click at [575, 138] on span "Open" at bounding box center [577, 135] width 17 height 10
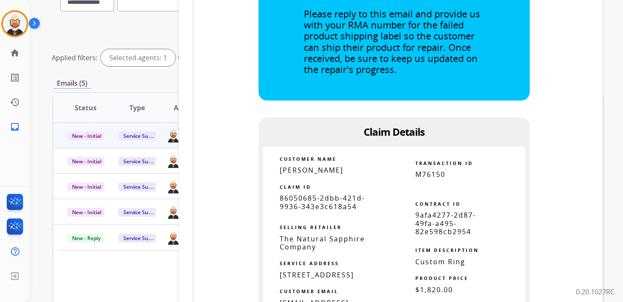
scroll to position [555, 0]
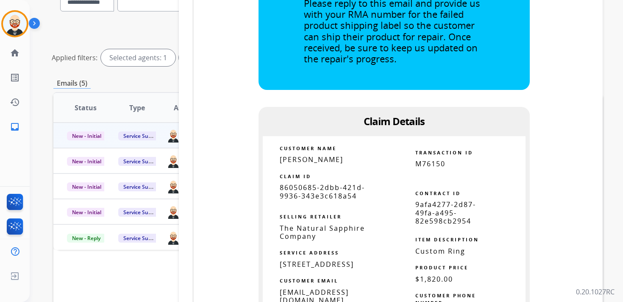
click at [307, 186] on span "86050685-2dbb-421d-9936-343e3c618a54" at bounding box center [322, 191] width 85 height 17
click at [306, 186] on span "86050685-2dbb-421d-9936-343e3c618a54" at bounding box center [322, 191] width 85 height 17
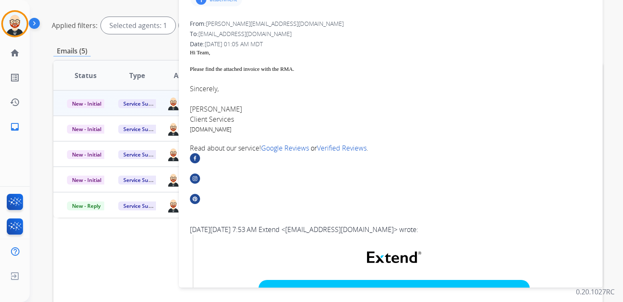
scroll to position [0, 0]
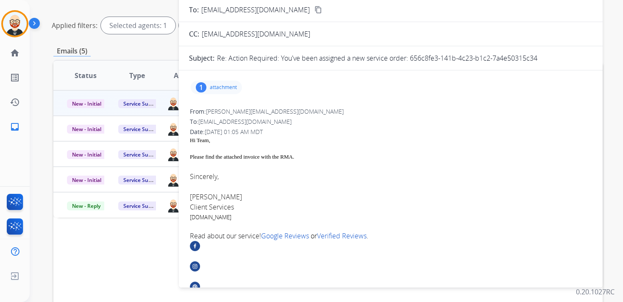
click at [232, 83] on div "1 attachment" at bounding box center [216, 88] width 51 height 14
click at [309, 106] on mat-icon "download" at bounding box center [308, 107] width 8 height 8
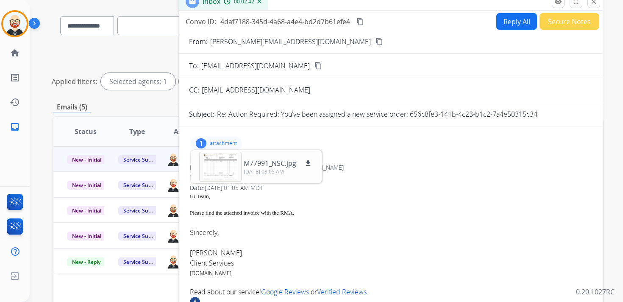
scroll to position [58, 0]
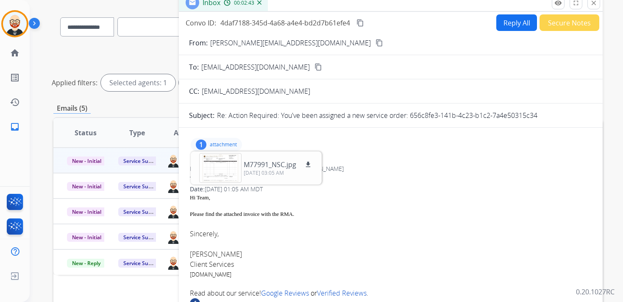
click at [361, 23] on mat-icon "content_copy" at bounding box center [360, 23] width 8 height 8
click at [284, 214] on div "Please find the attached invoice with the RMA." at bounding box center [391, 214] width 402 height 8
click at [510, 25] on button "Reply All" at bounding box center [516, 22] width 41 height 17
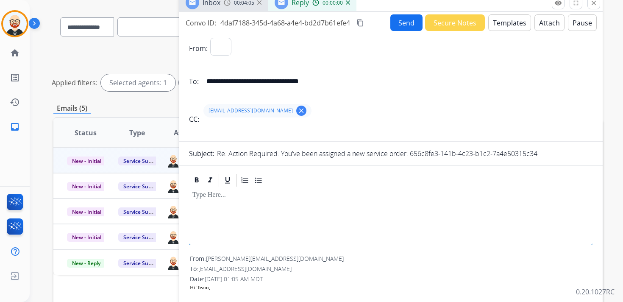
select select "**********"
click at [269, 203] on div at bounding box center [390, 207] width 403 height 38
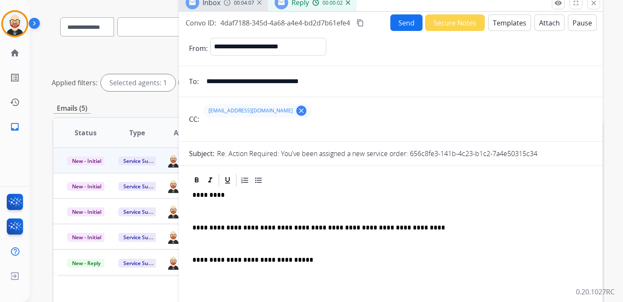
click at [217, 206] on div "**********" at bounding box center [390, 247] width 403 height 119
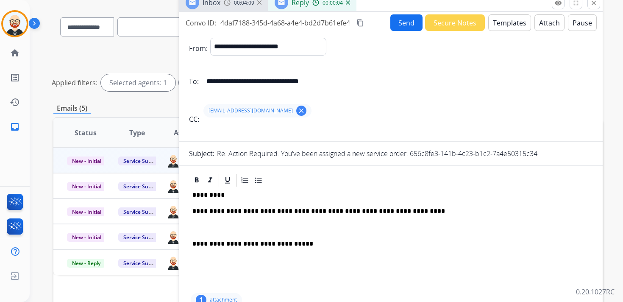
click at [216, 220] on div "**********" at bounding box center [390, 239] width 403 height 103
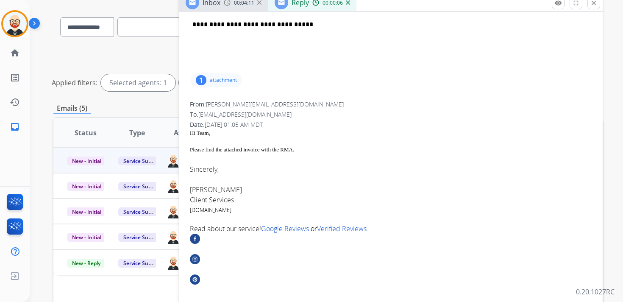
scroll to position [211, 0]
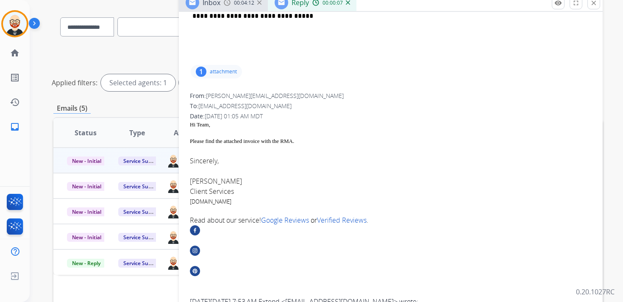
click at [199, 179] on font "[PERSON_NAME]" at bounding box center [216, 180] width 52 height 9
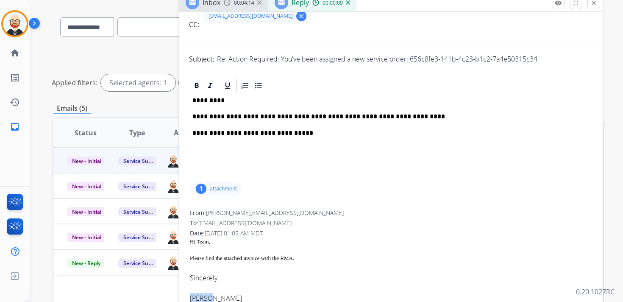
scroll to position [0, 0]
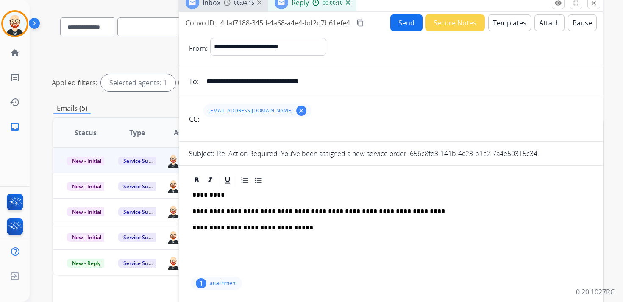
click at [205, 197] on p "*********" at bounding box center [387, 195] width 390 height 8
click at [408, 19] on button "Send" at bounding box center [406, 22] width 32 height 17
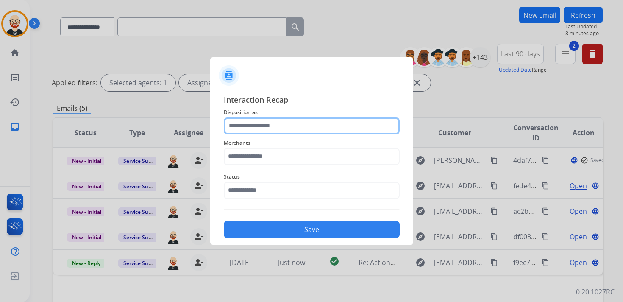
click at [274, 131] on input "text" at bounding box center [312, 125] width 176 height 17
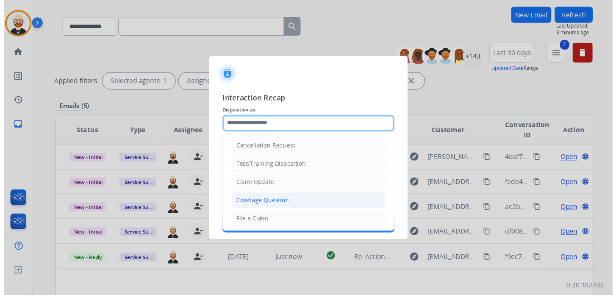
scroll to position [127, 0]
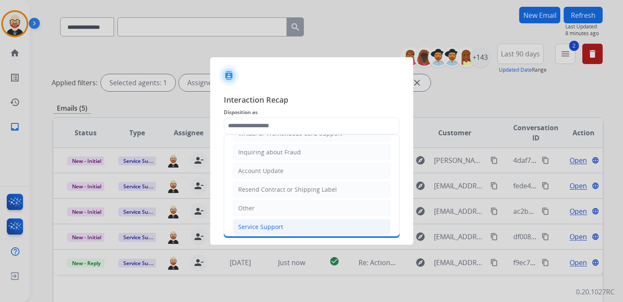
click at [274, 223] on div "Service Support" at bounding box center [260, 226] width 45 height 8
type input "**********"
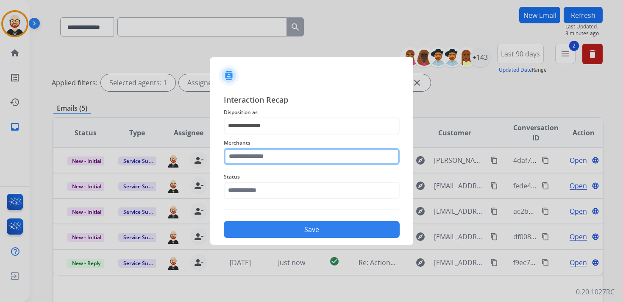
click at [264, 155] on input "text" at bounding box center [312, 156] width 176 height 17
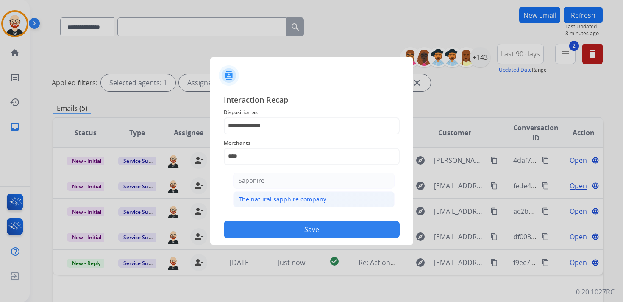
click at [269, 197] on div "The natural sapphire company" at bounding box center [283, 199] width 88 height 8
type input "**********"
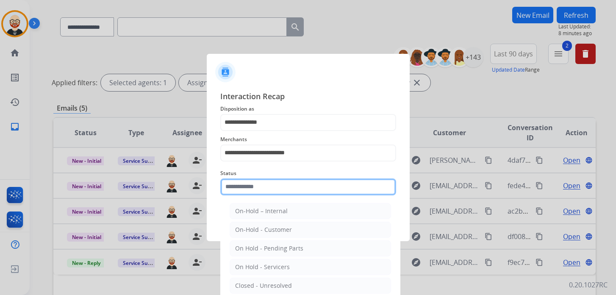
click at [260, 191] on input "text" at bounding box center [308, 186] width 176 height 17
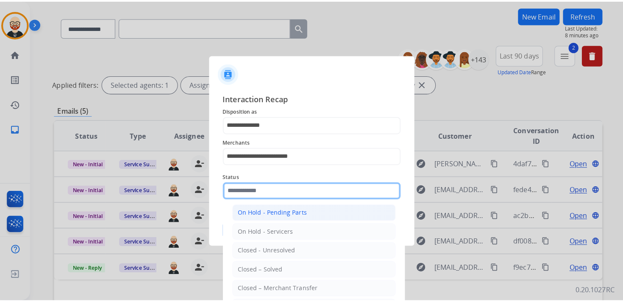
scroll to position [40, 0]
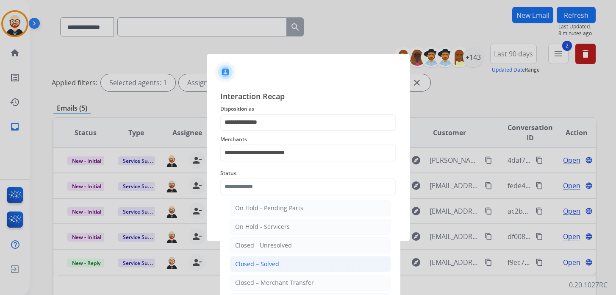
click at [266, 261] on div "Closed – Solved" at bounding box center [257, 264] width 44 height 8
type input "**********"
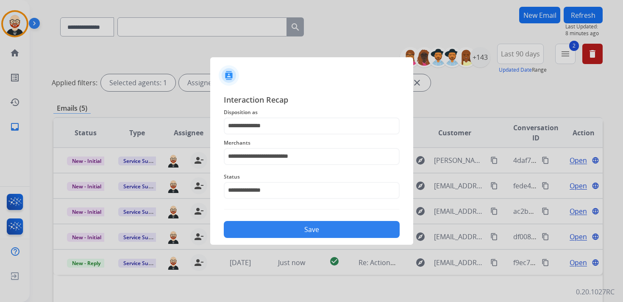
click at [248, 231] on button "Save" at bounding box center [312, 229] width 176 height 17
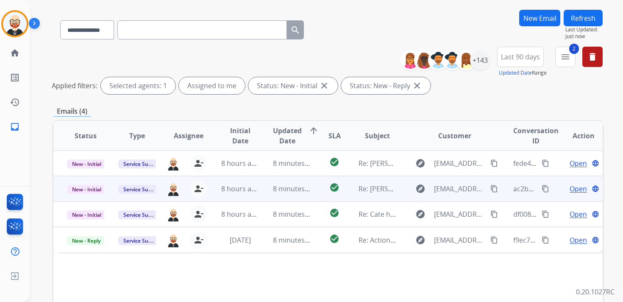
scroll to position [56, 0]
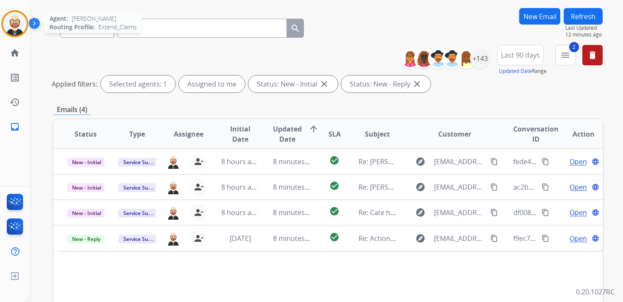
click at [13, 21] on img at bounding box center [15, 24] width 24 height 24
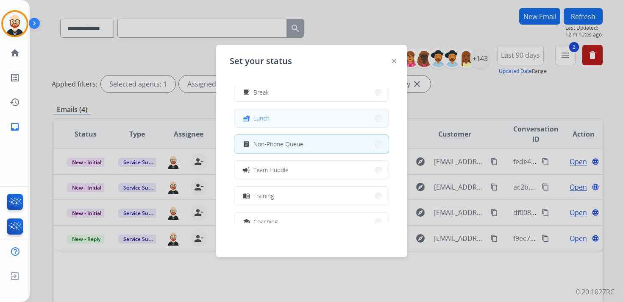
scroll to position [58, 0]
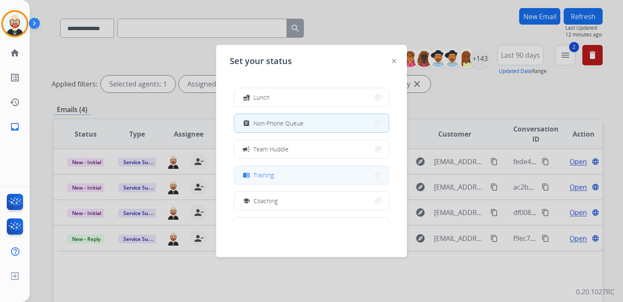
click at [263, 173] on span "Training" at bounding box center [263, 174] width 20 height 9
